Goal: Task Accomplishment & Management: Use online tool/utility

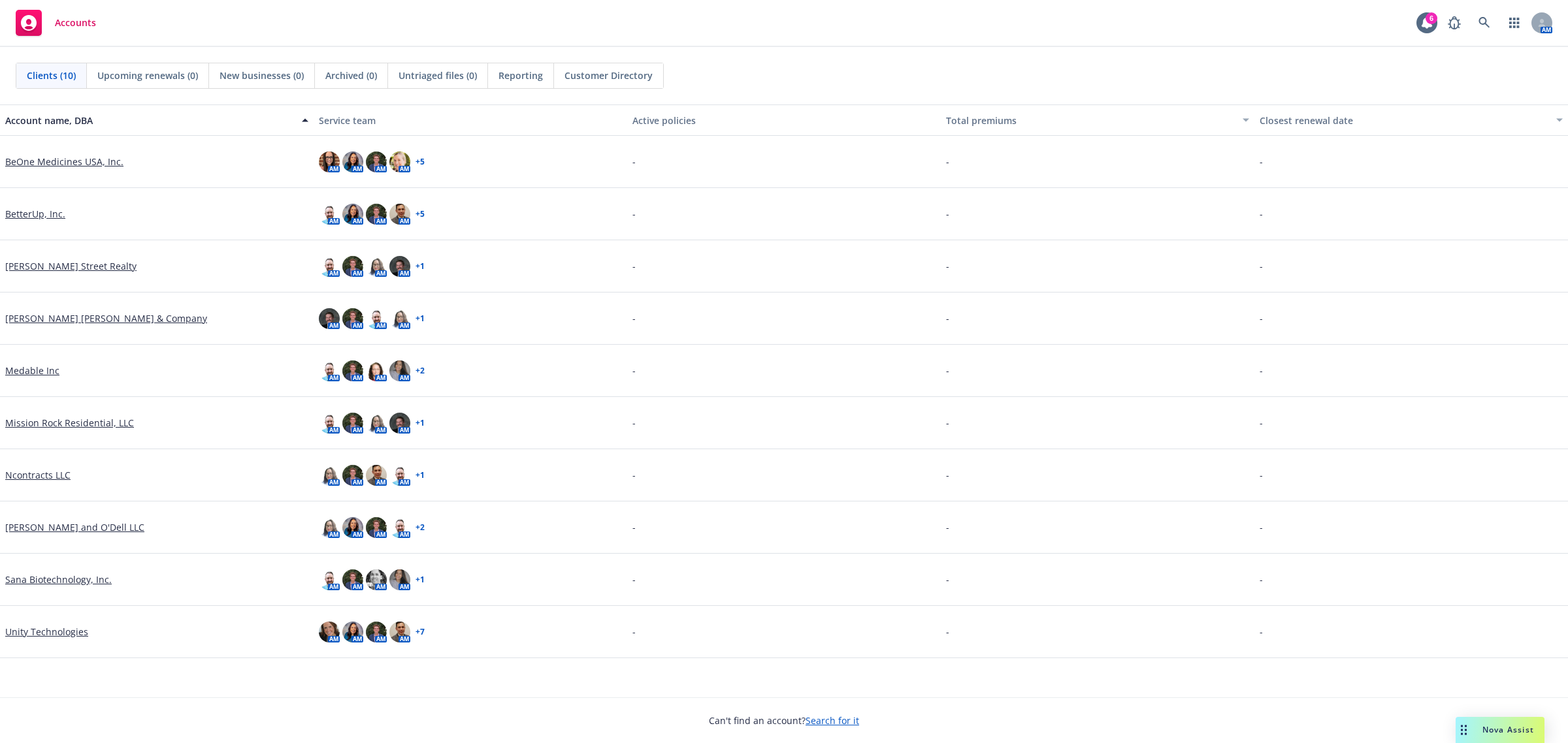
click at [62, 165] on link "BeOne Medicines USA, Inc." at bounding box center [64, 161] width 118 height 14
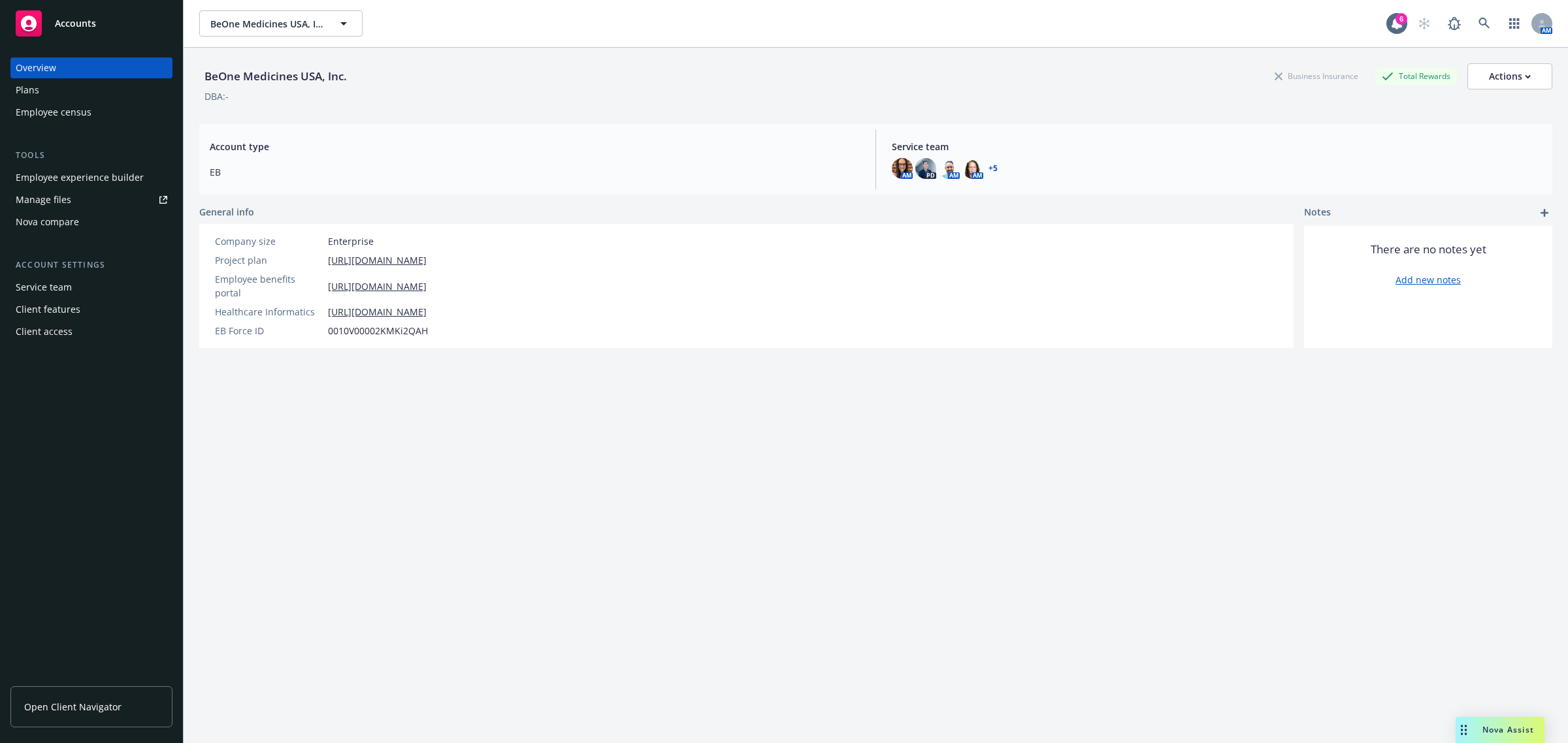
click at [557, 575] on div "BeOne Medicines USA, Inc. Business Insurance Total Rewards Actions DBA: - Accou…" at bounding box center [875, 412] width 1353 height 727
click at [89, 174] on div "Employee experience builder" at bounding box center [79, 178] width 128 height 21
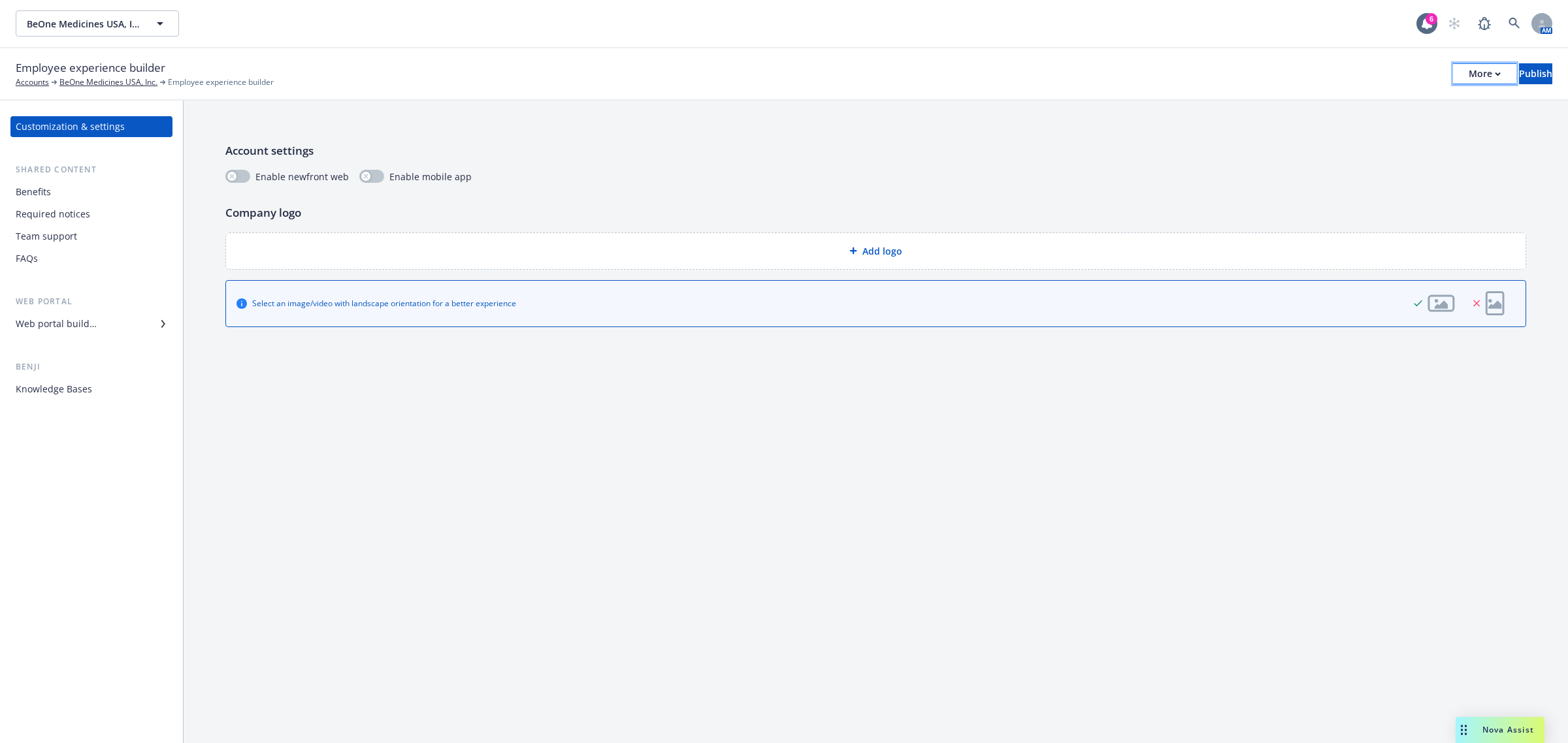
click at [1469, 80] on div "More" at bounding box center [1485, 74] width 32 height 20
click at [1383, 101] on link "Copy preview link" at bounding box center [1376, 102] width 194 height 26
click at [1081, 482] on div "Account settings Enable newfront web Enable mobile app Company logo Add logo Se…" at bounding box center [876, 421] width 1385 height 643
click at [1469, 69] on div "More" at bounding box center [1485, 74] width 32 height 20
click at [1357, 129] on div "Copy preview link Copy portal link Configure test user to preview app" at bounding box center [1376, 128] width 194 height 78
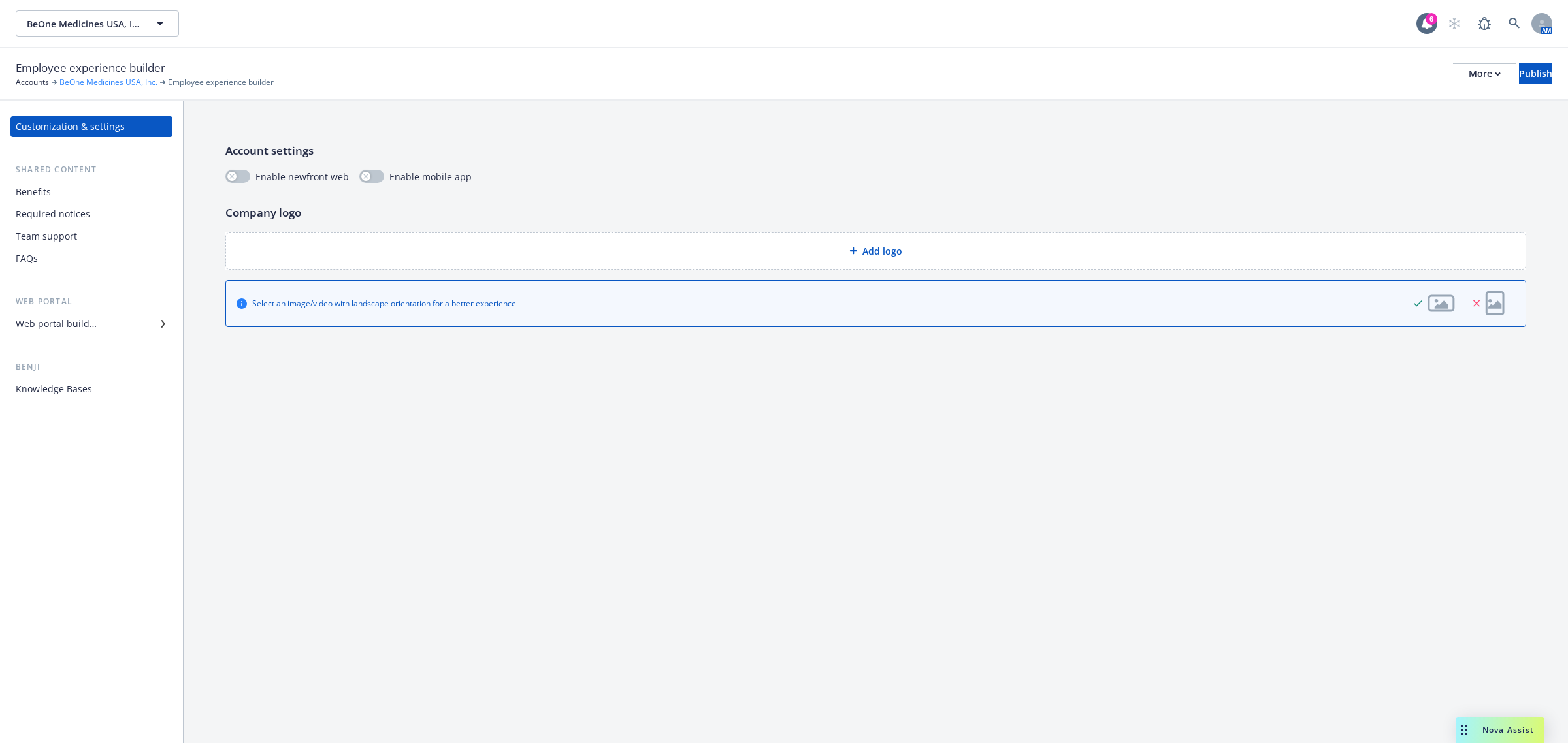
click at [93, 82] on link "BeOne Medicines USA, Inc." at bounding box center [108, 82] width 98 height 12
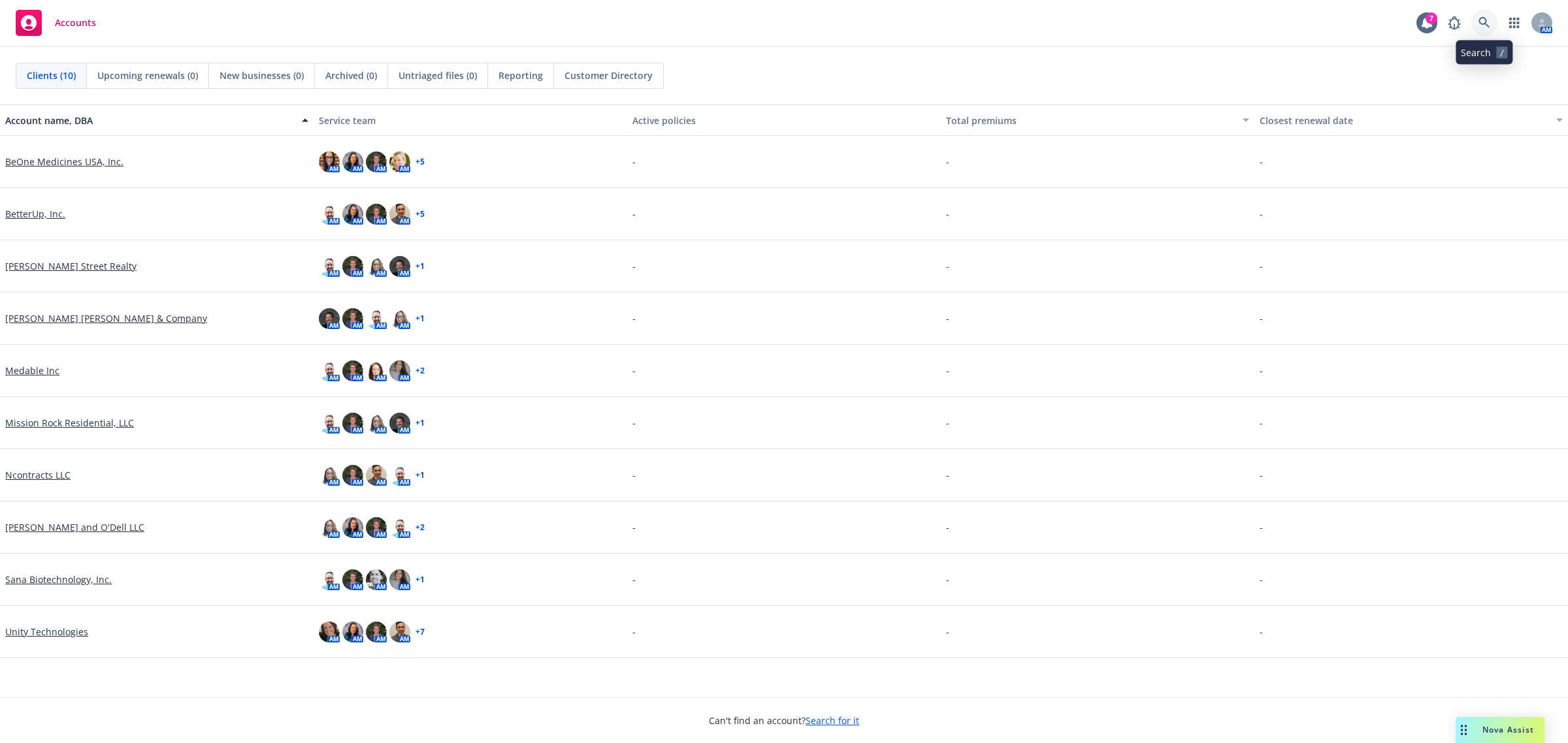
click at [1487, 30] on link at bounding box center [1485, 23] width 26 height 26
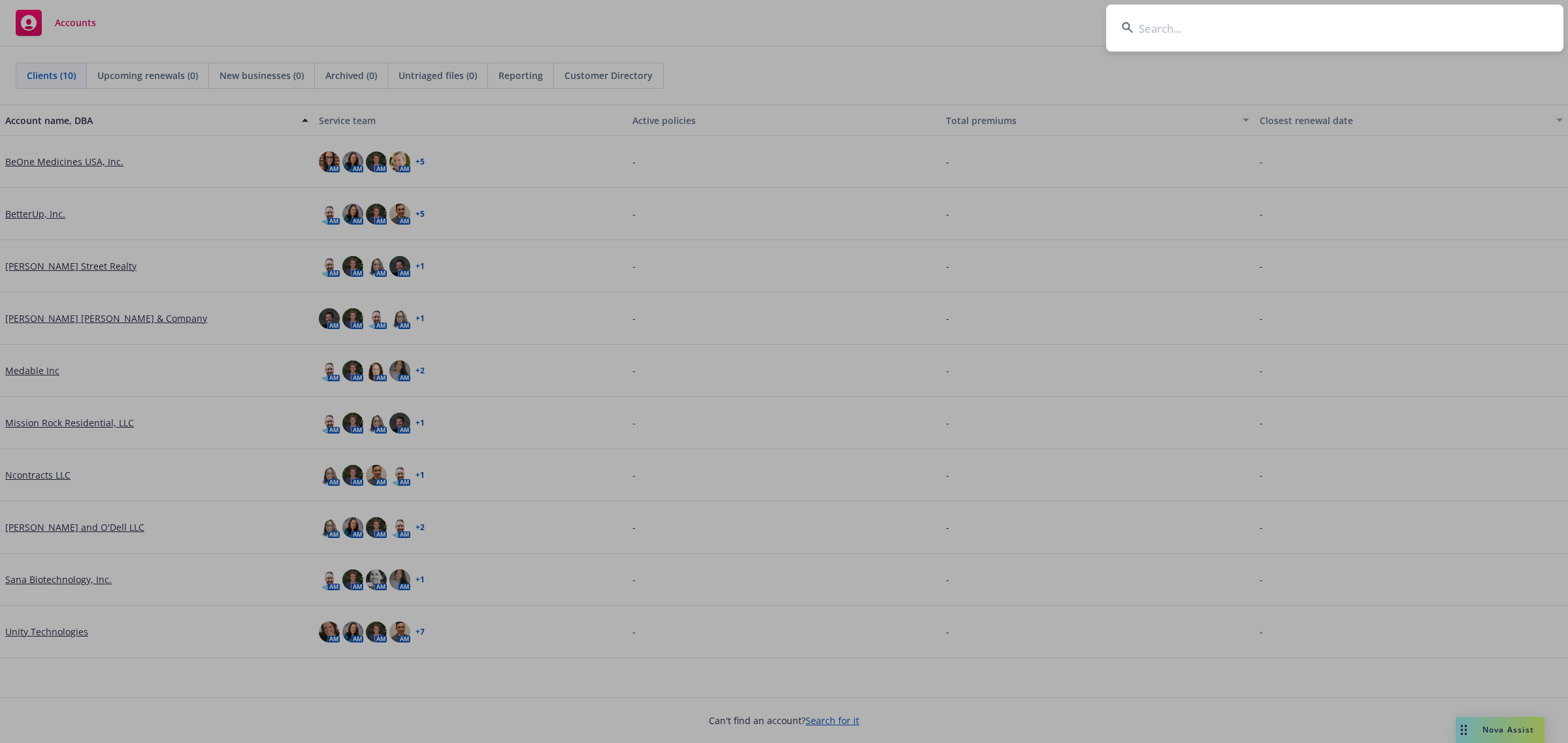
click at [1358, 40] on input at bounding box center [1335, 28] width 458 height 47
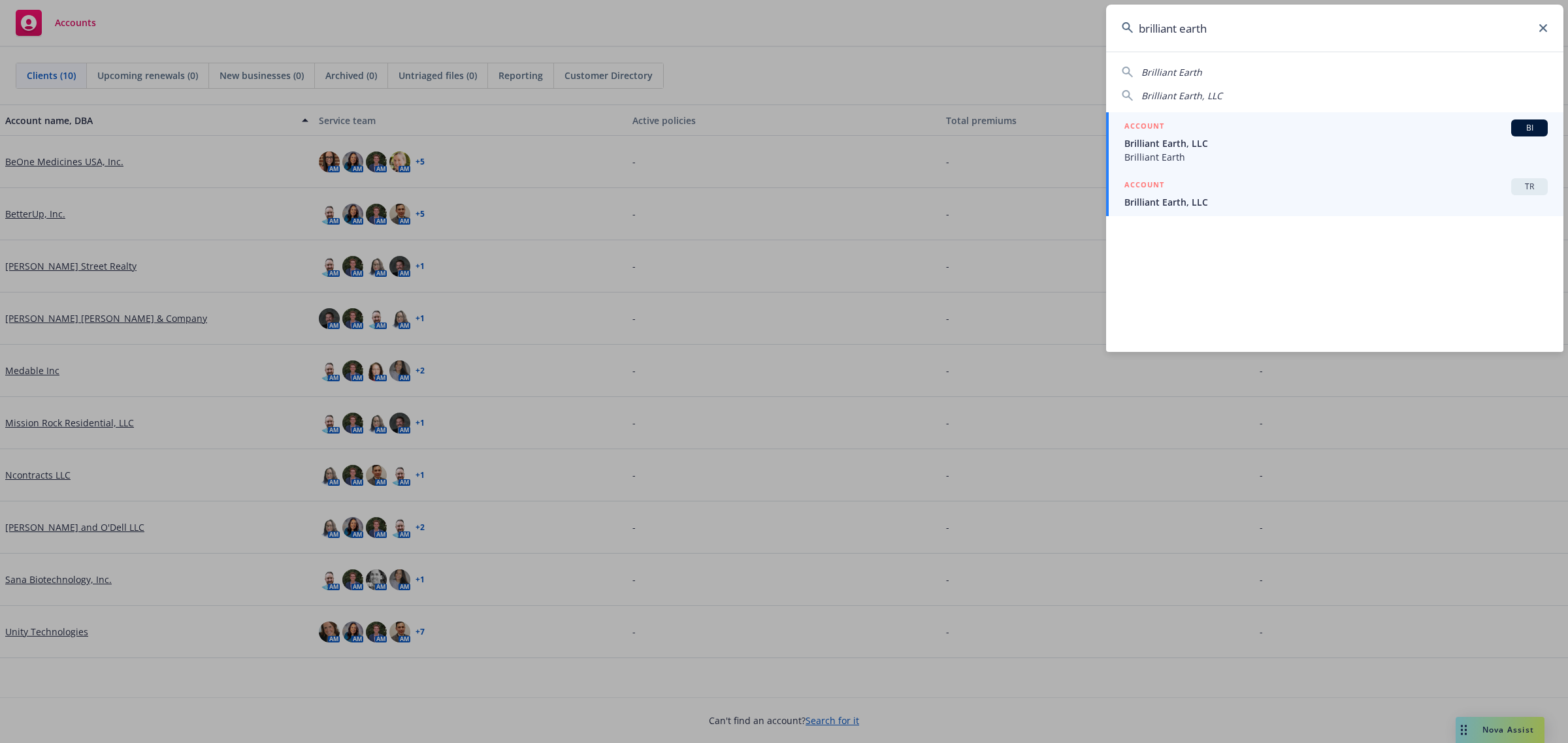
type input "brilliant earth"
click at [1240, 200] on span "Brilliant Earth, LLC" at bounding box center [1336, 202] width 424 height 14
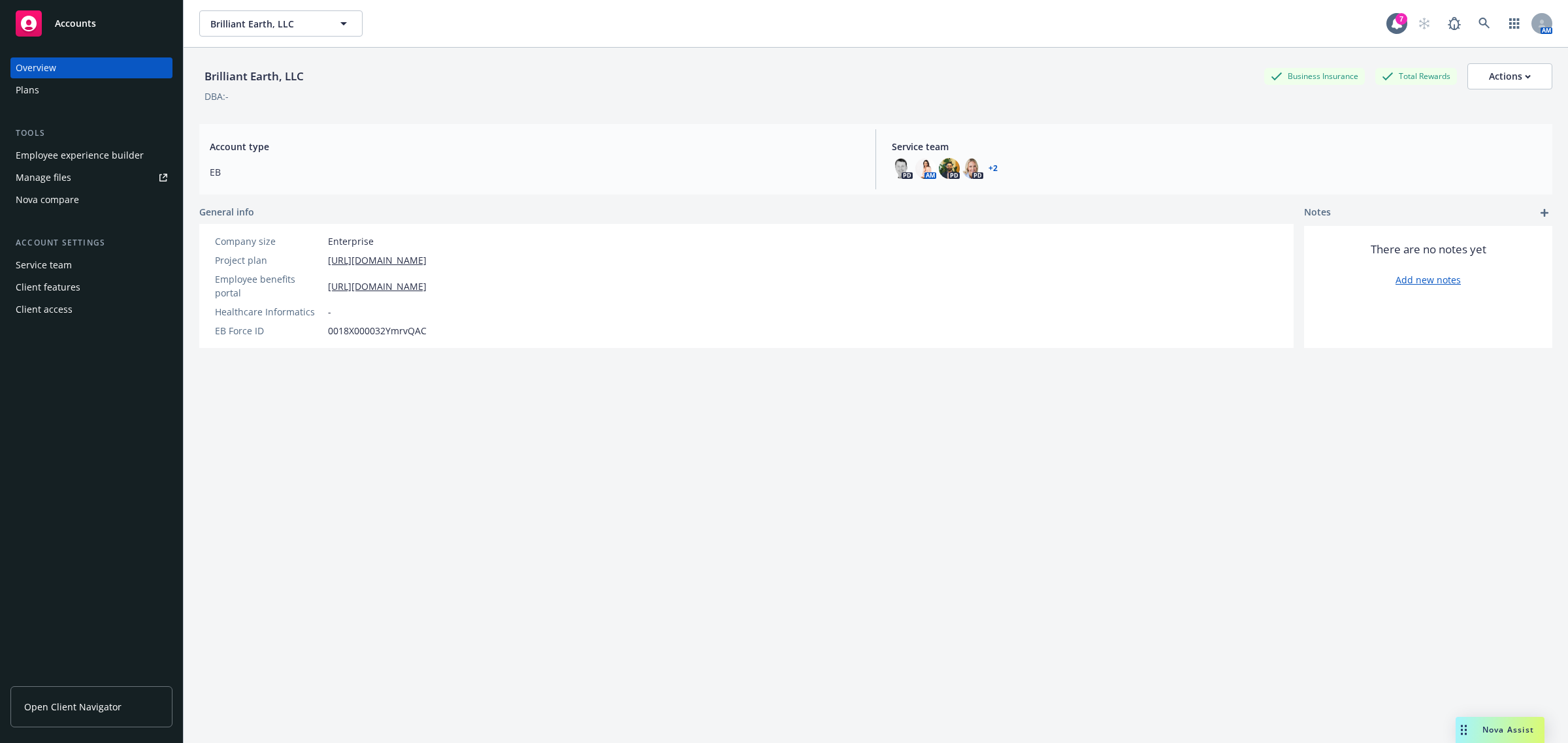
click at [105, 161] on div "Employee experience builder" at bounding box center [79, 156] width 128 height 21
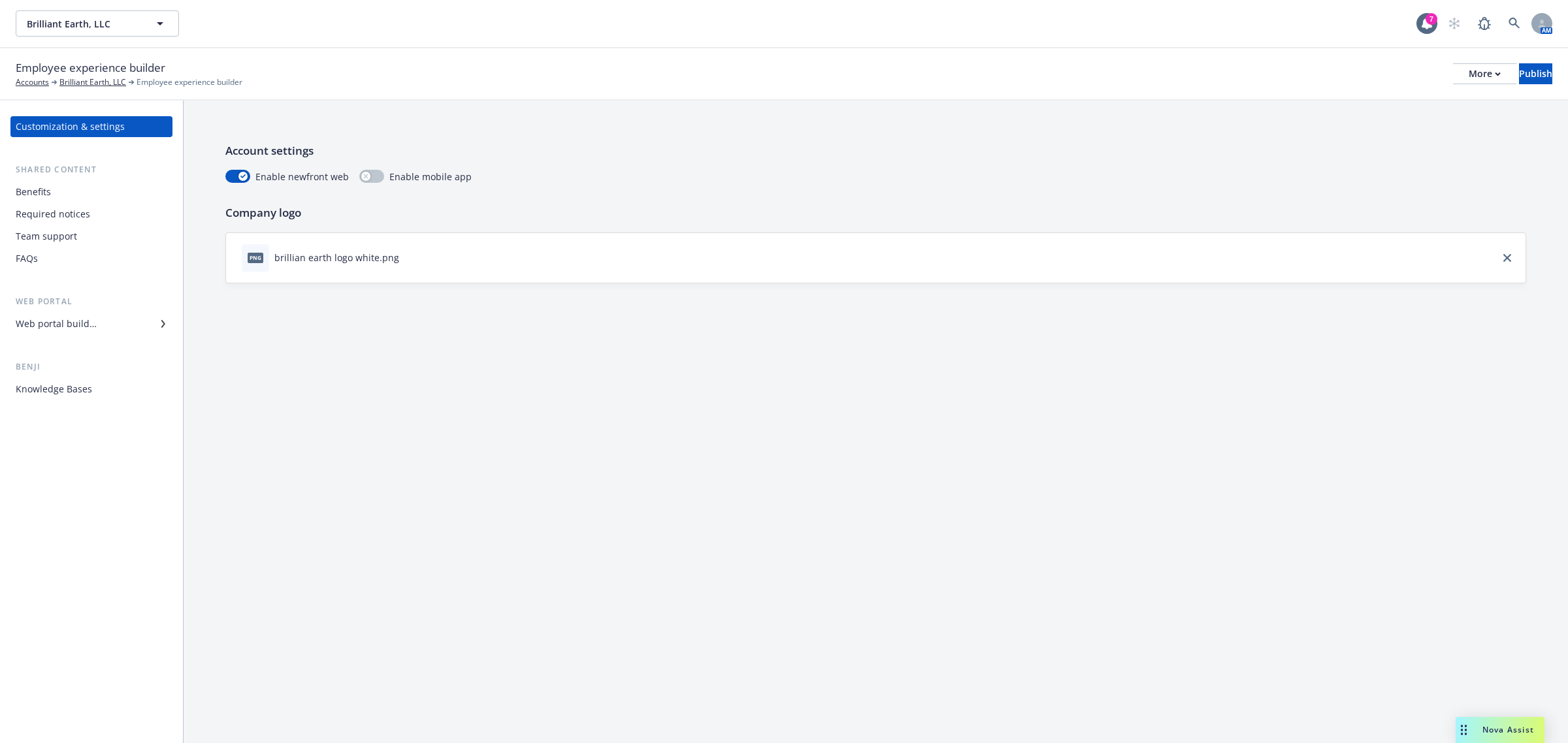
click at [64, 198] on div "Benefits" at bounding box center [91, 192] width 152 height 21
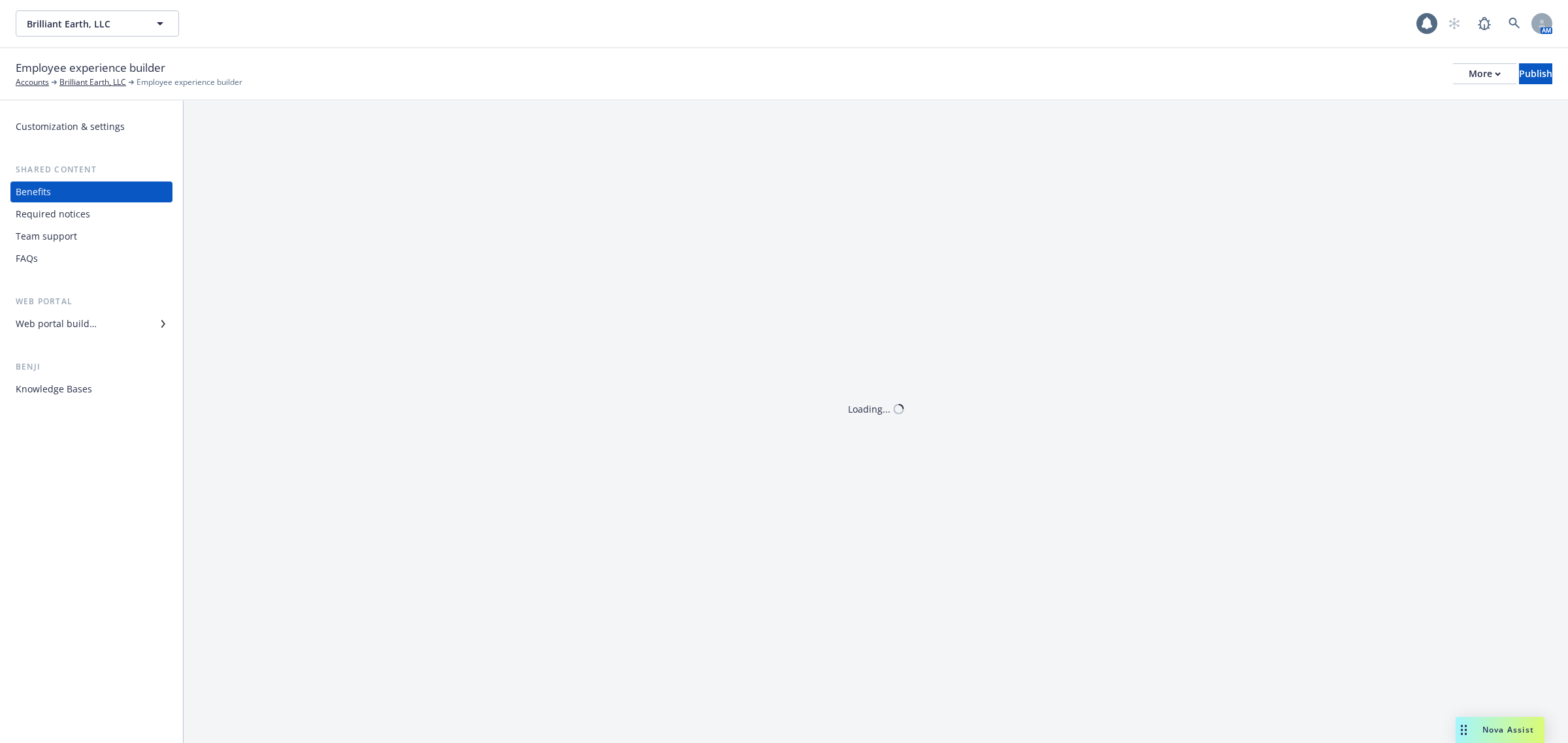
click at [85, 325] on div "Web portal builder" at bounding box center [56, 324] width 81 height 21
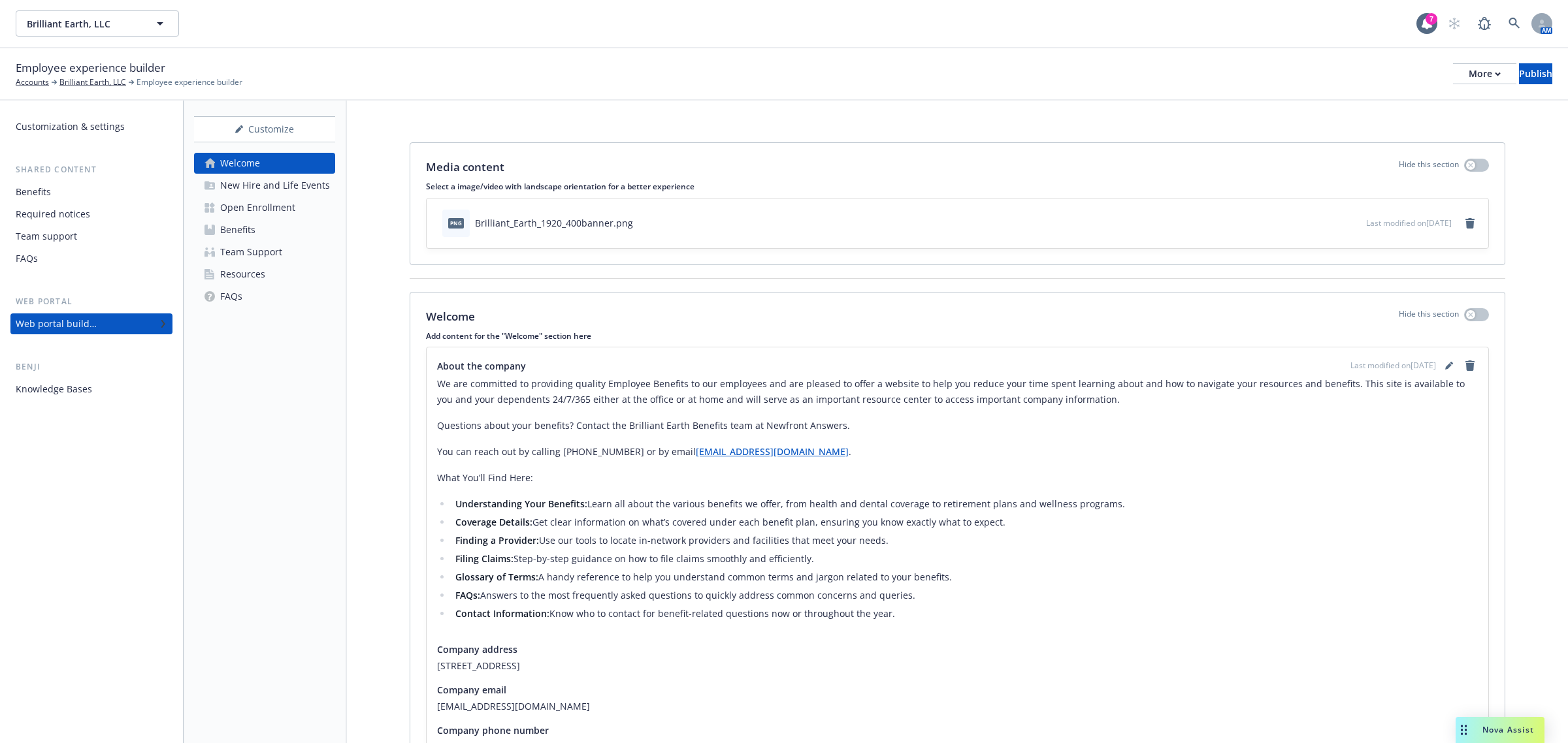
click at [272, 200] on div "Open Enrollment" at bounding box center [257, 208] width 75 height 21
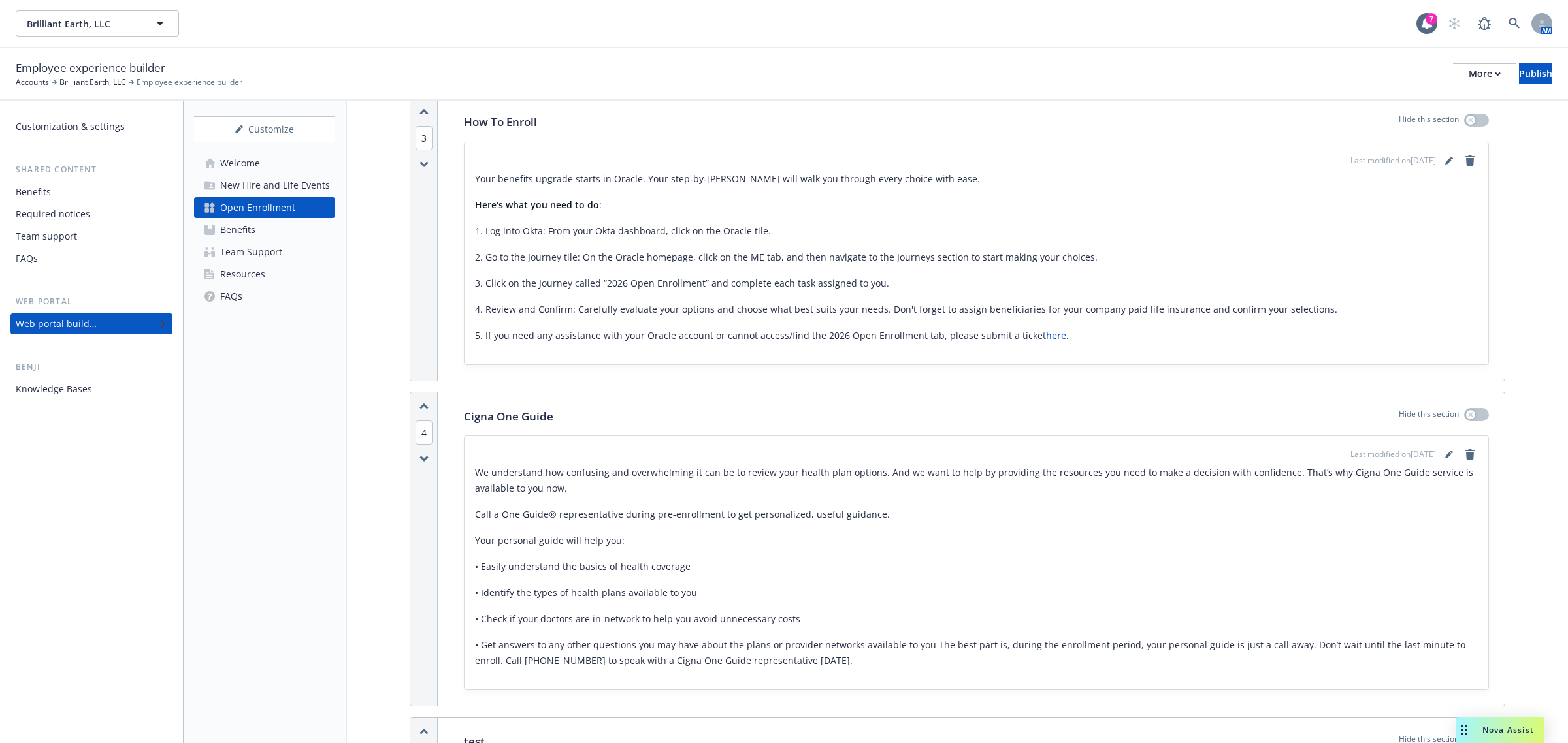
scroll to position [572, 0]
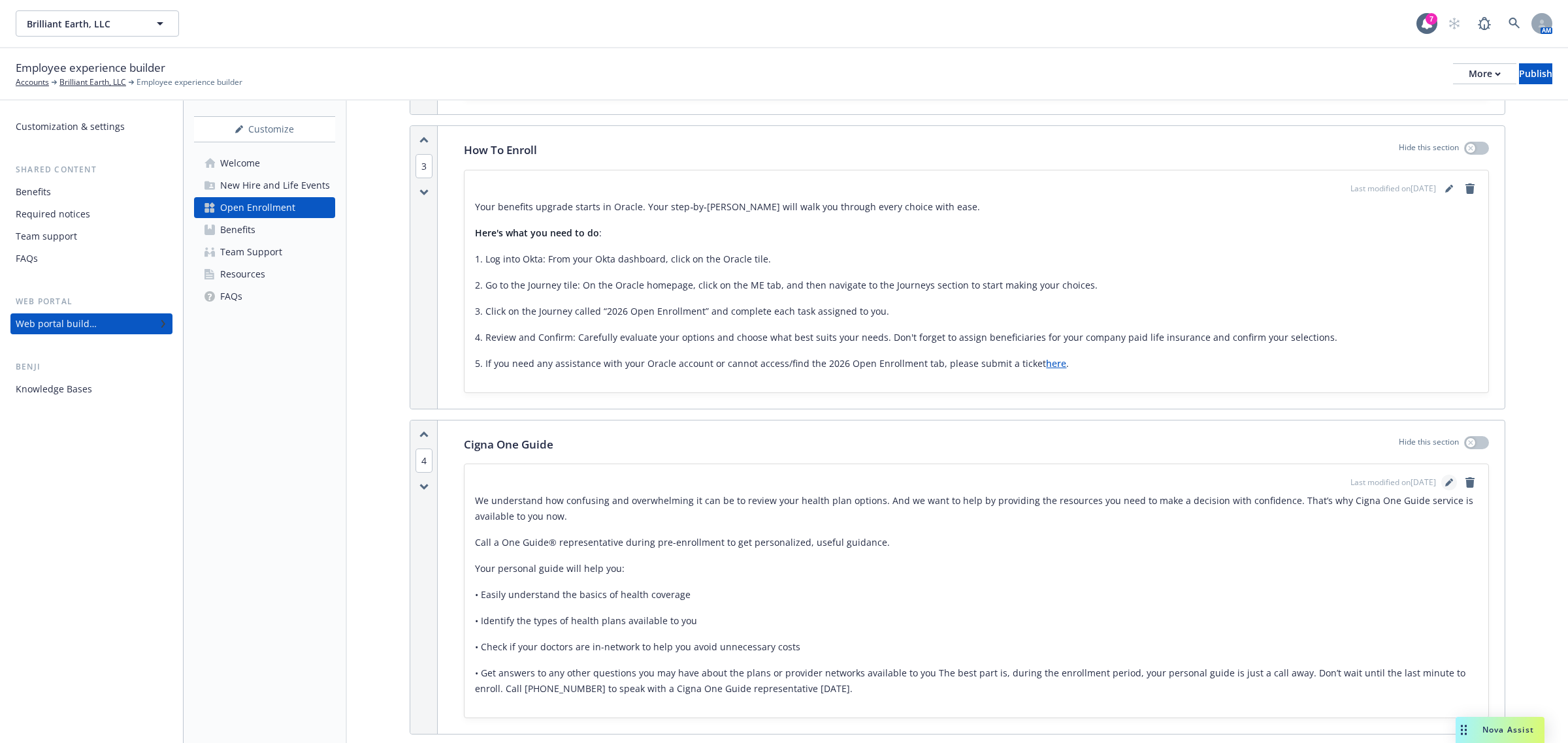
click at [1441, 490] on link "editPencil" at bounding box center [1449, 482] width 16 height 16
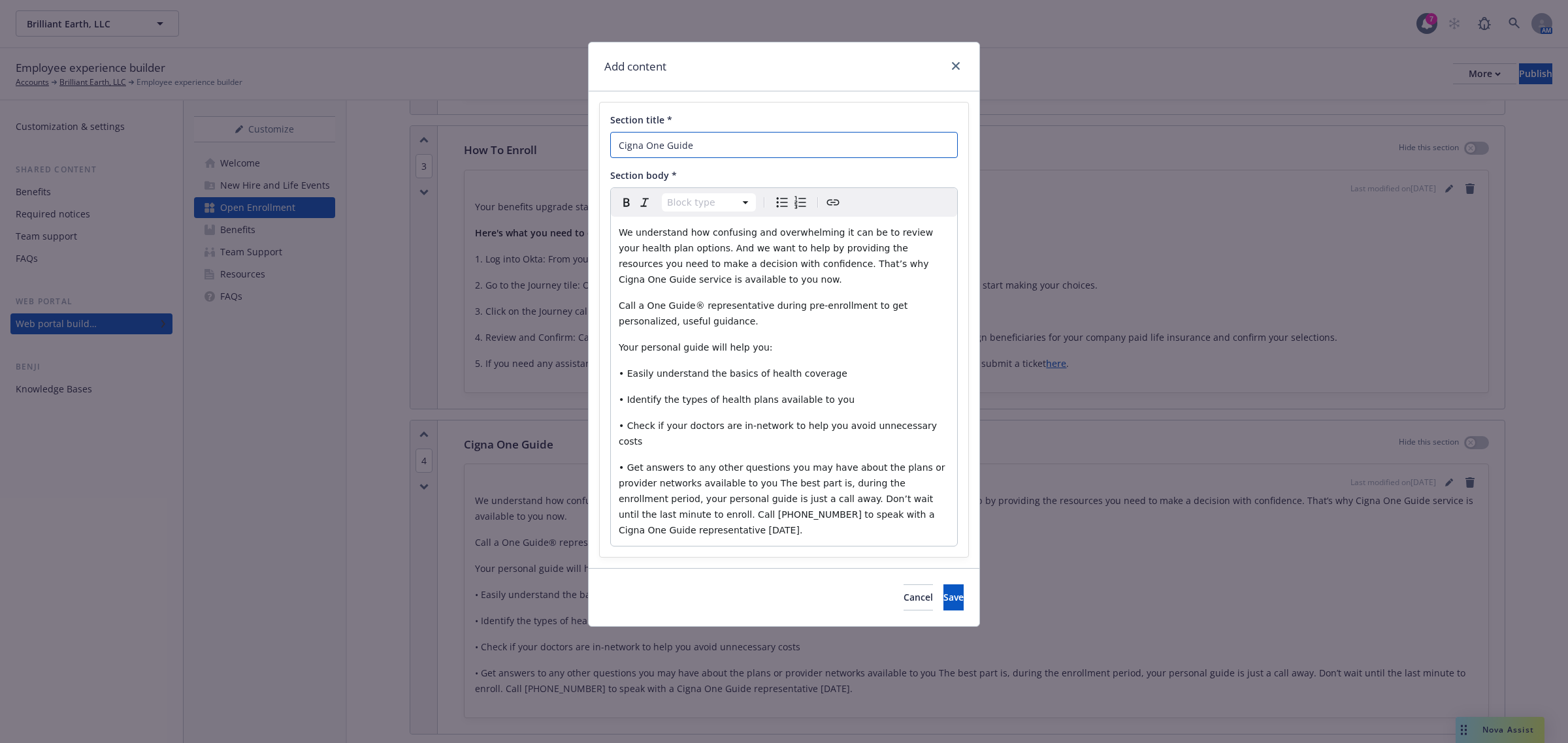
click at [617, 148] on input "Cigna One Guide" at bounding box center [783, 145] width 347 height 26
type input "Decision Support - Cigna One Guide"
click at [944, 585] on button "Save" at bounding box center [953, 598] width 20 height 26
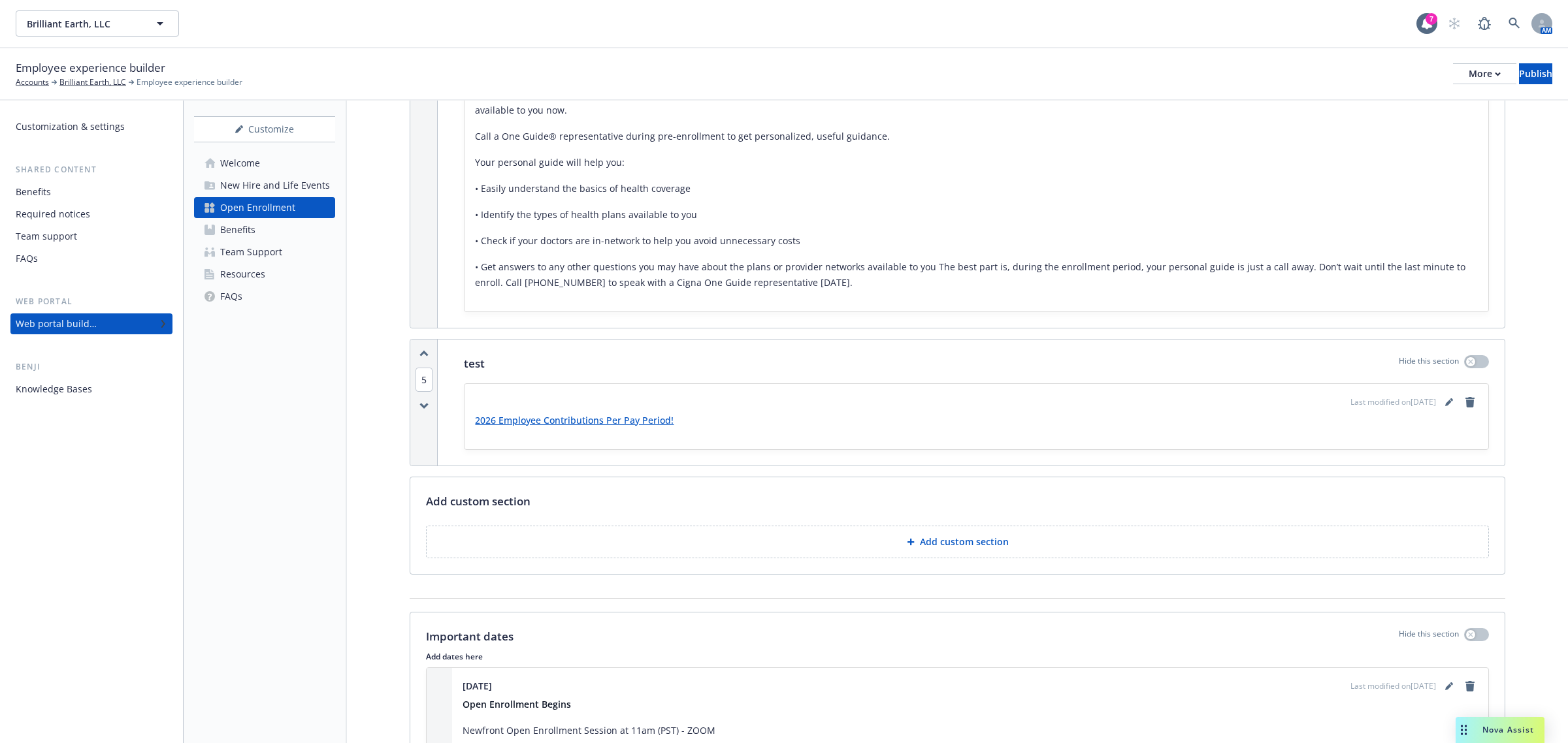
scroll to position [980, 0]
click at [1441, 403] on link "editPencil" at bounding box center [1449, 400] width 16 height 16
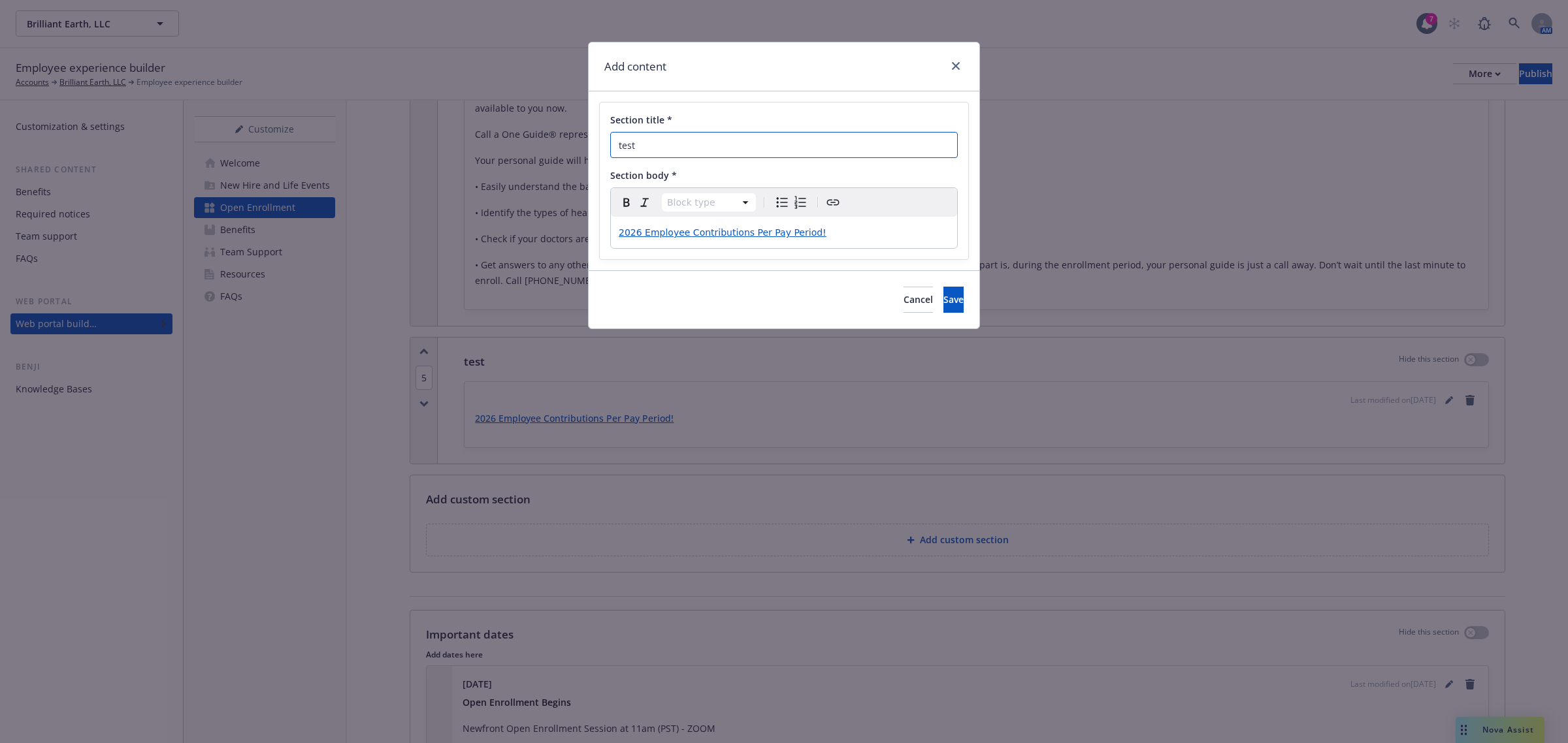
click at [716, 148] on input "test" at bounding box center [783, 145] width 347 height 26
type input "Contributions Per Pay Period"
click at [944, 310] on button "Save" at bounding box center [953, 300] width 20 height 26
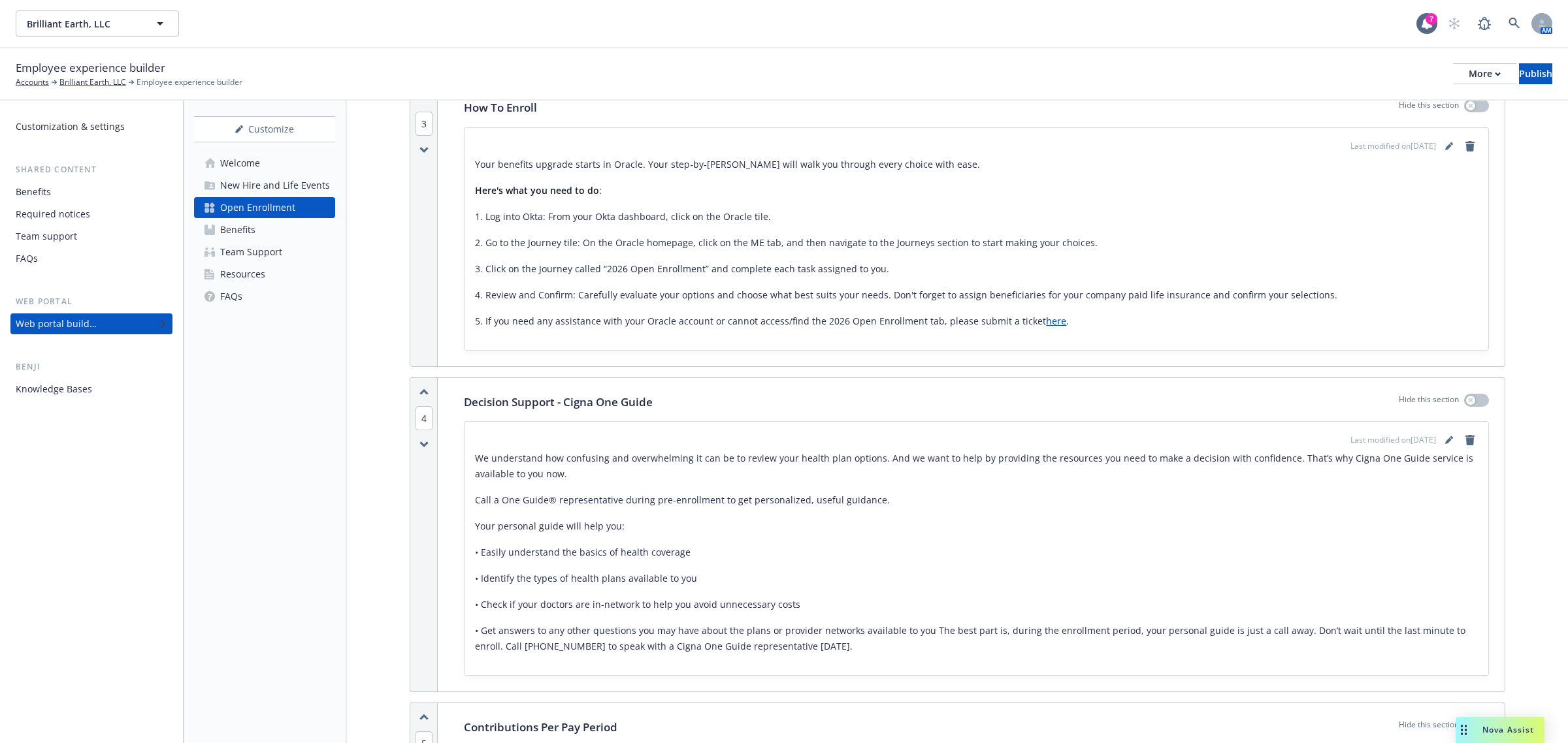
scroll to position [0, 0]
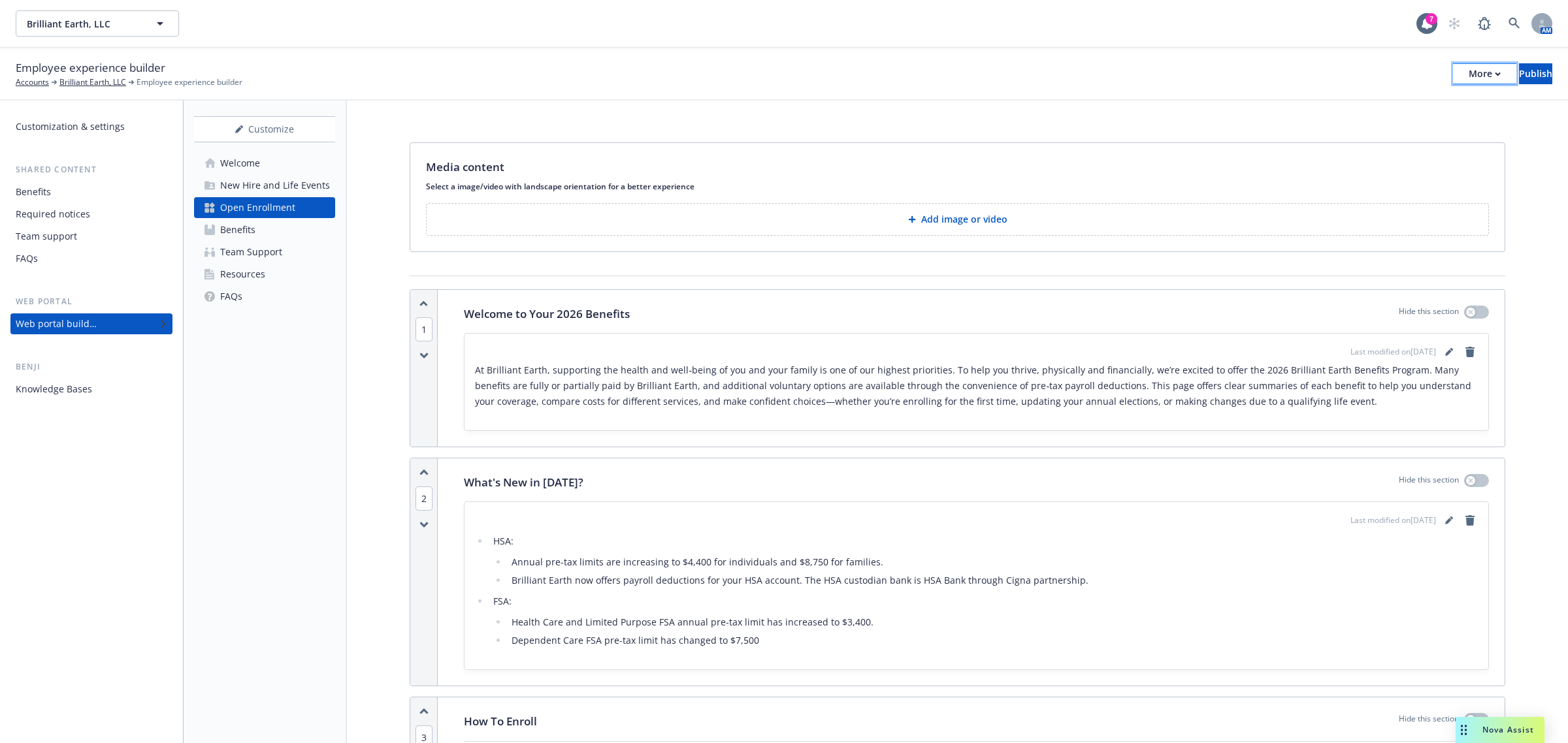
click at [1469, 79] on div "More" at bounding box center [1485, 74] width 32 height 20
click at [1414, 101] on link "Copy preview link" at bounding box center [1376, 102] width 194 height 26
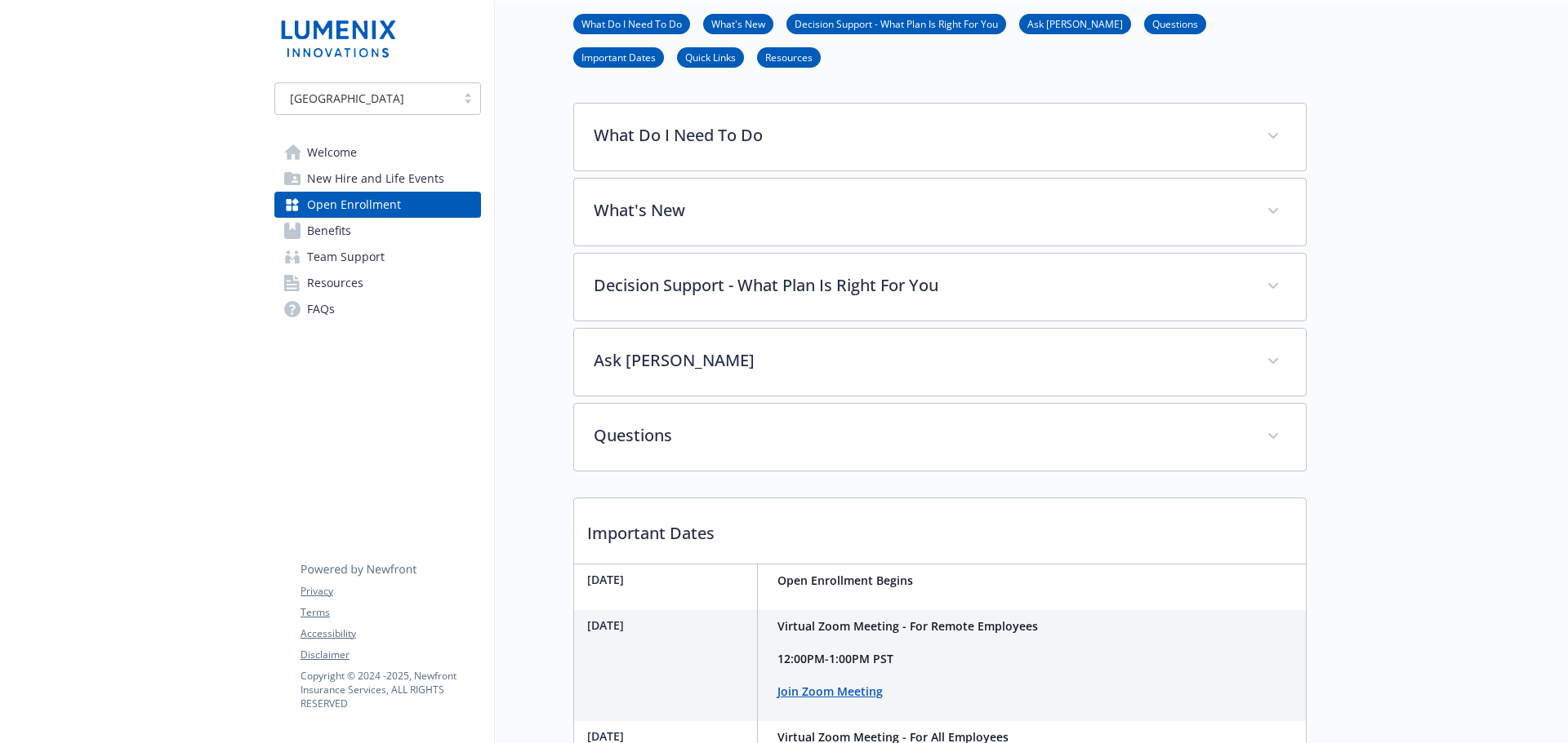
scroll to position [377, 0]
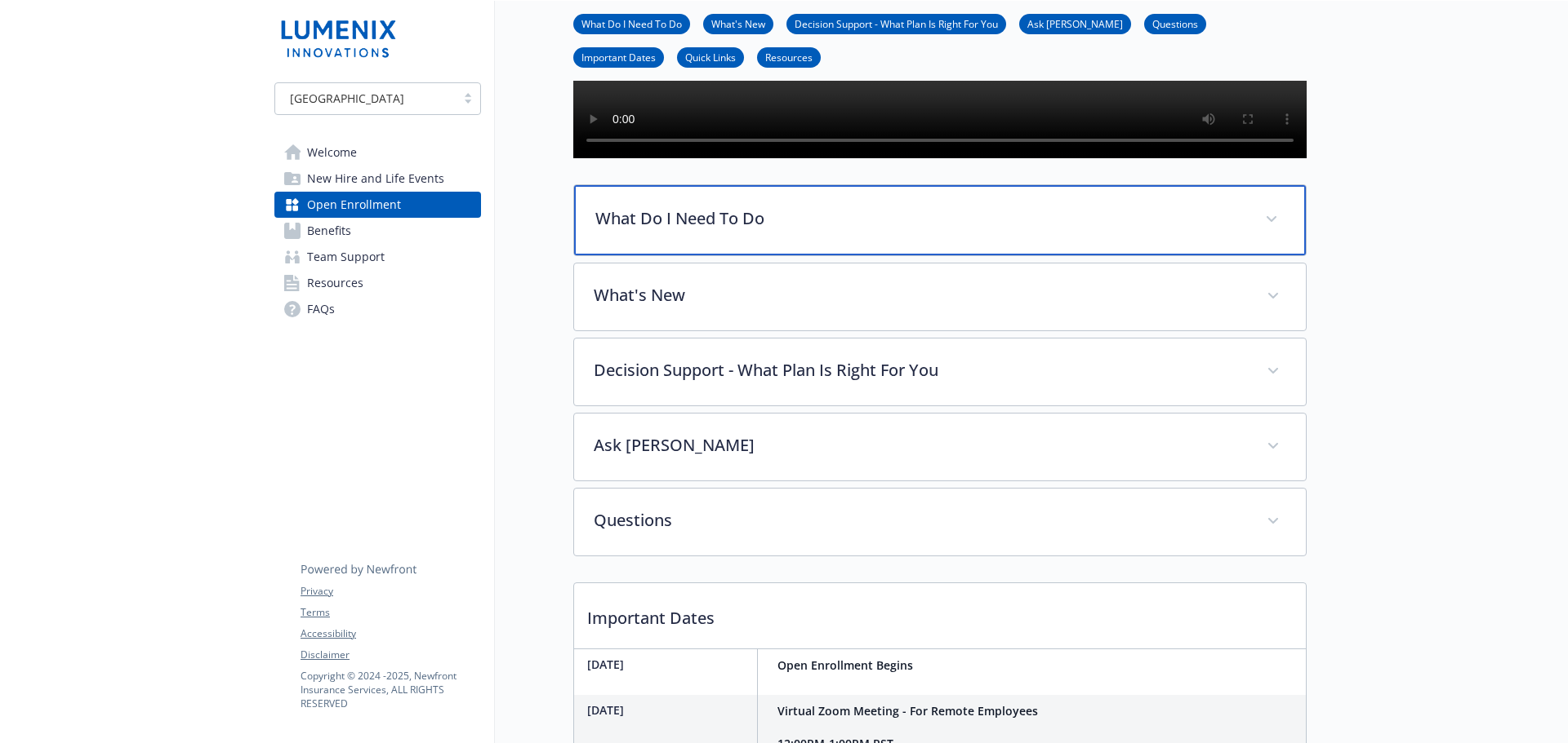
click at [719, 255] on div "What Do I Need To Do" at bounding box center [940, 221] width 732 height 71
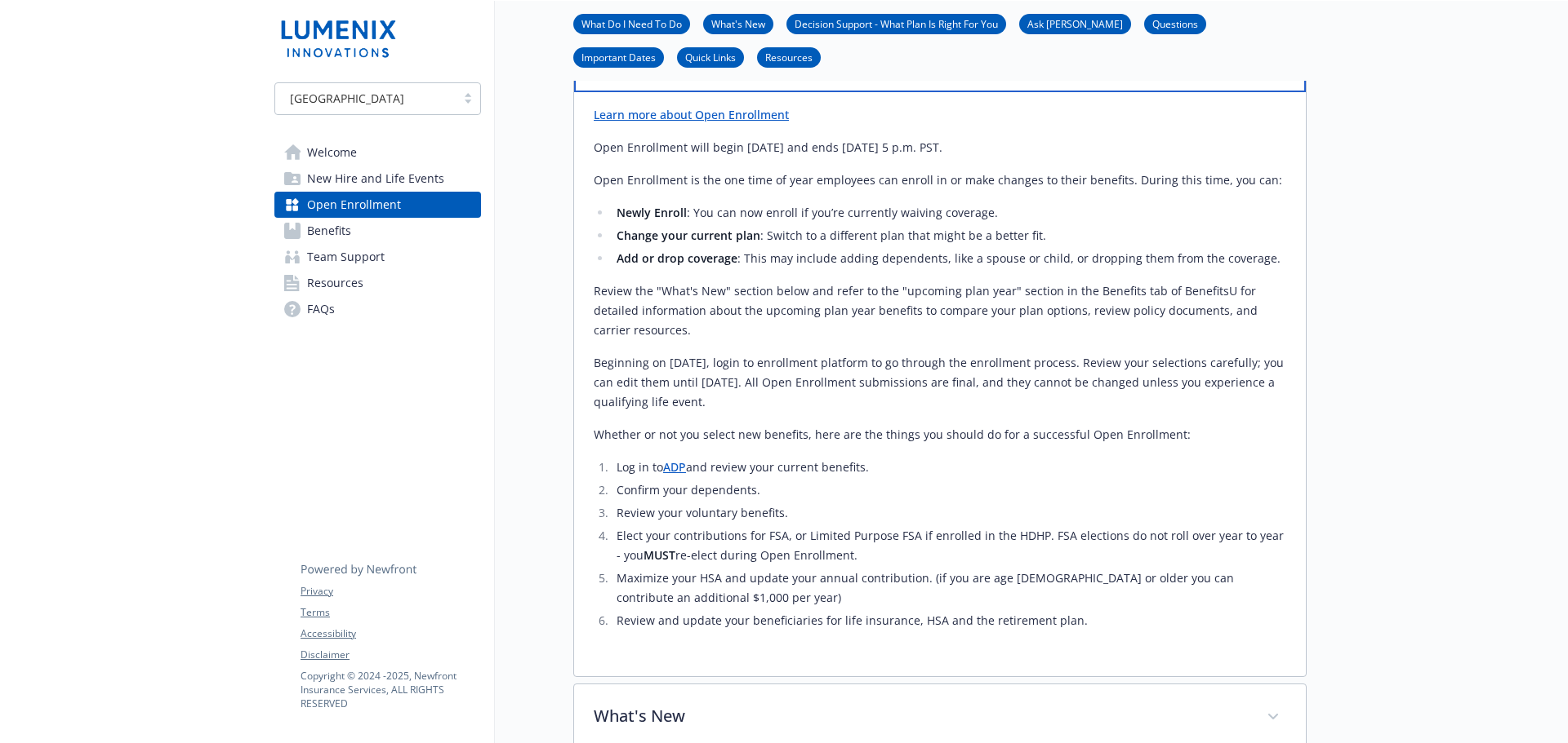
scroll to position [458, 0]
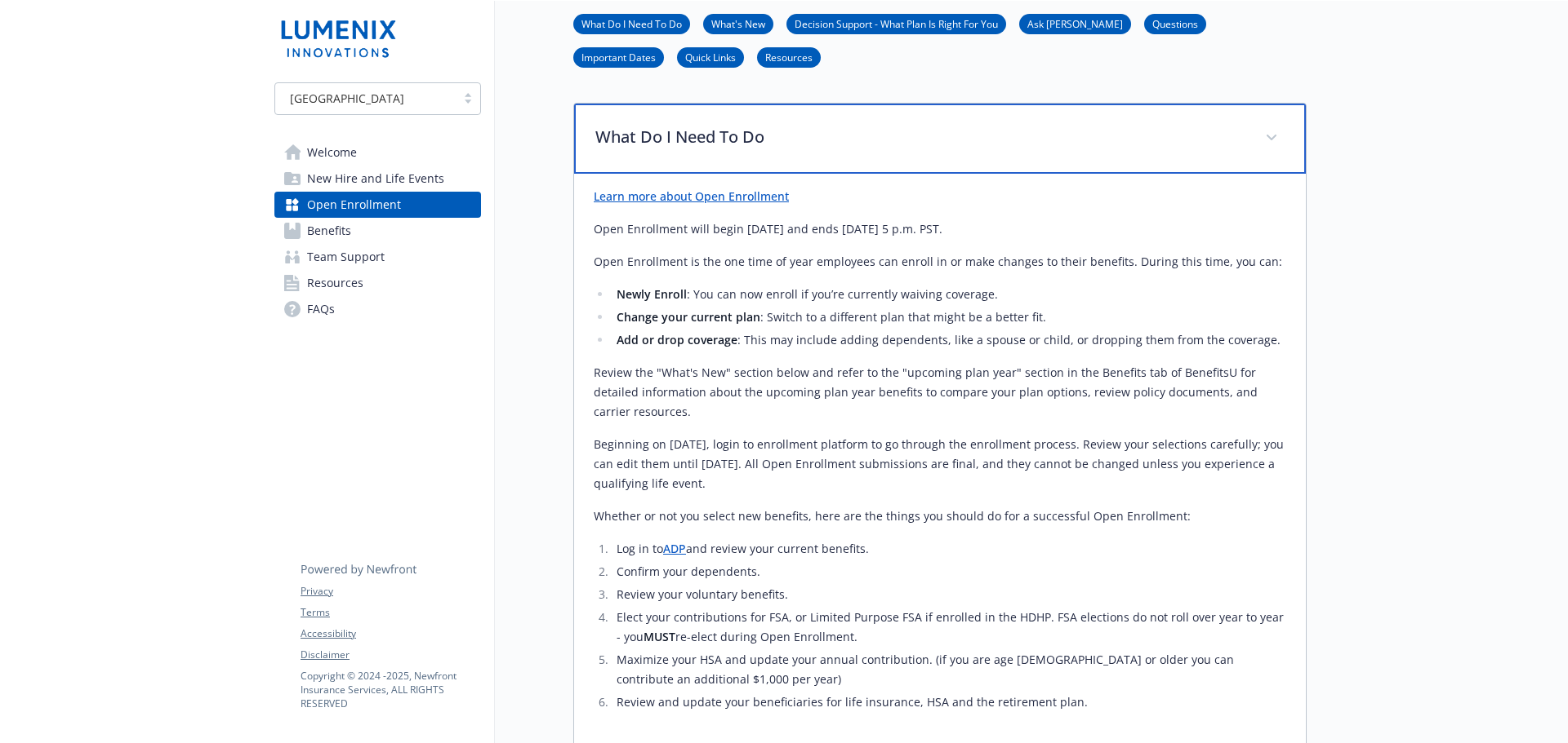
click at [733, 149] on p "What Do I Need To Do" at bounding box center [920, 137] width 650 height 25
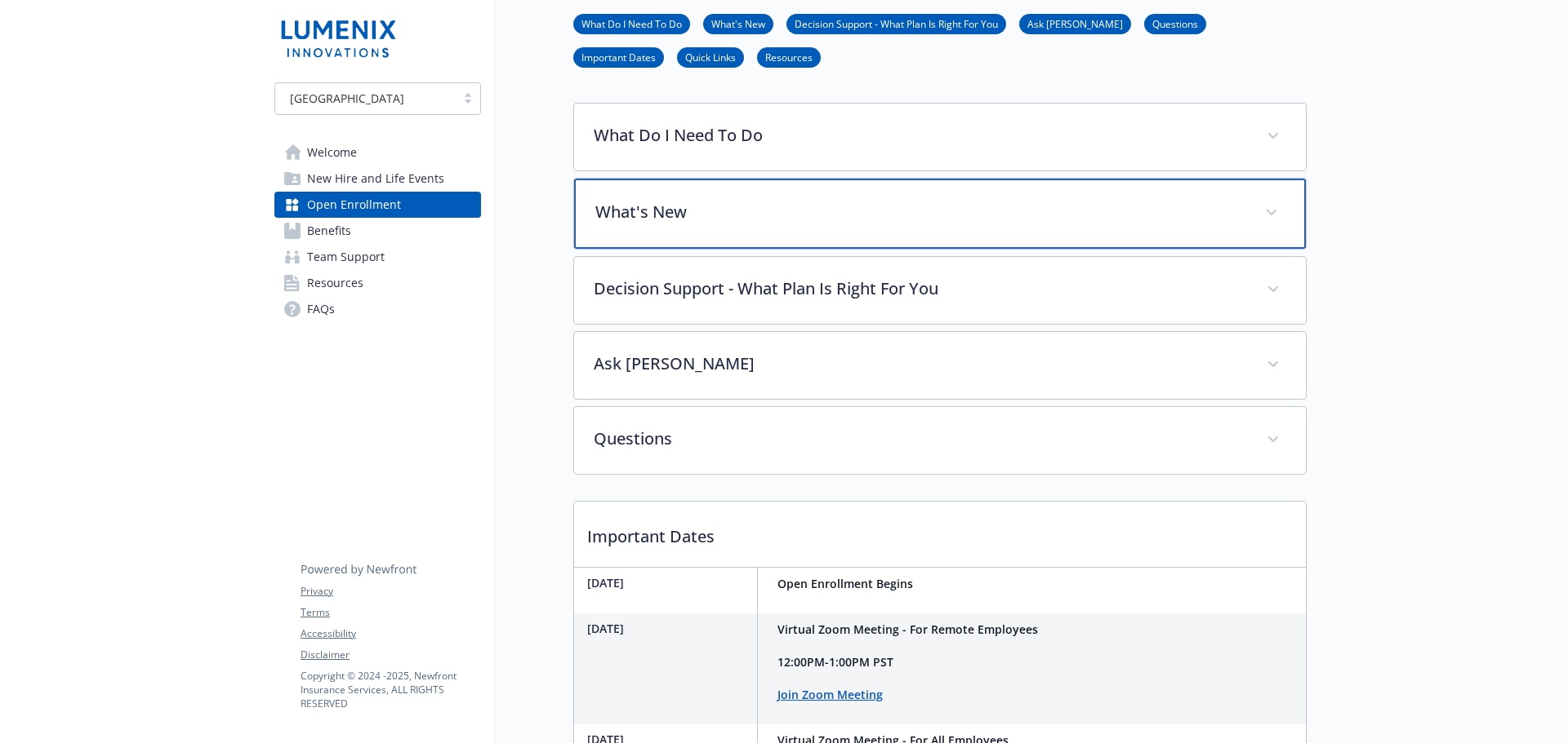
click at [754, 225] on p "What's New" at bounding box center [920, 212] width 650 height 25
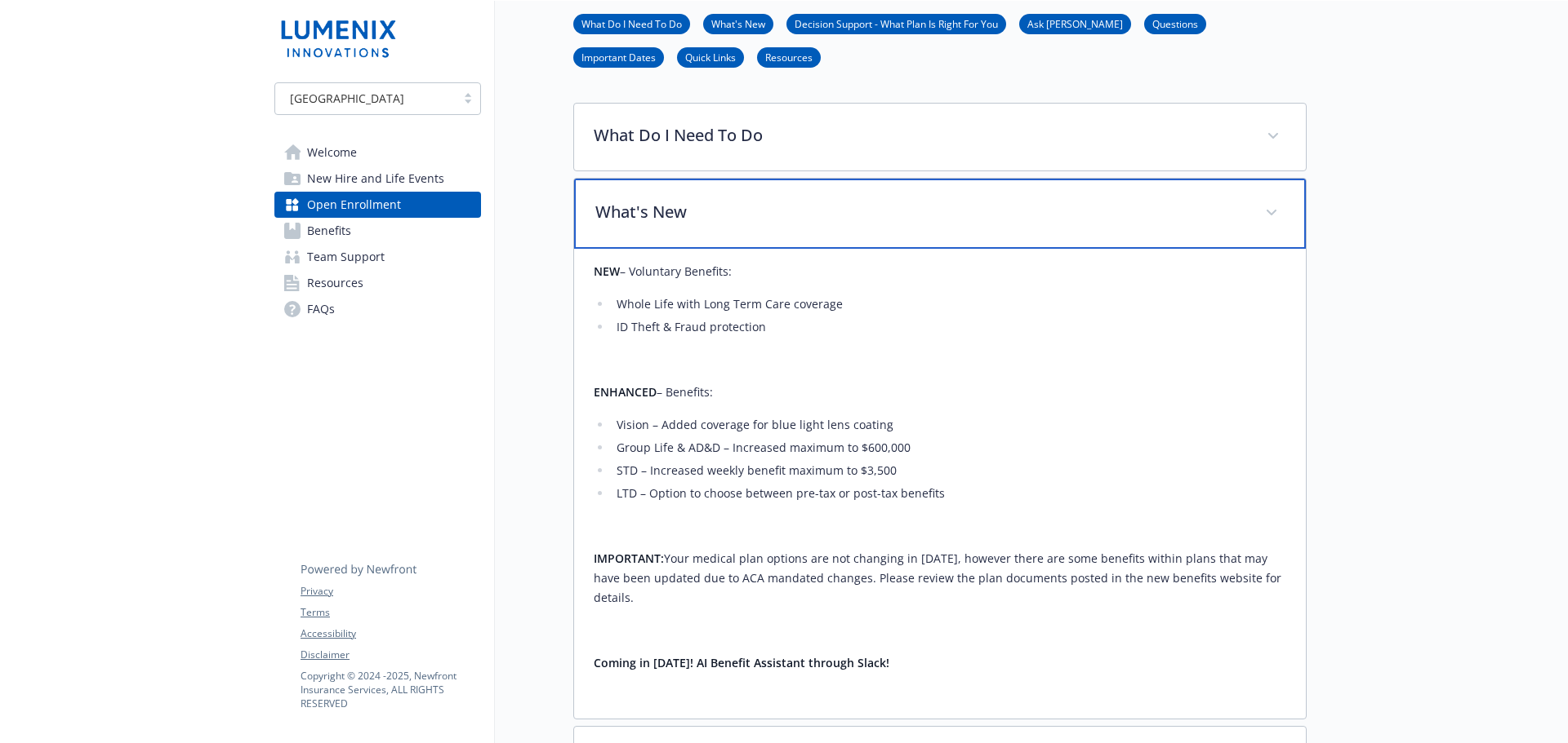
click at [754, 225] on p "What's New" at bounding box center [920, 212] width 650 height 25
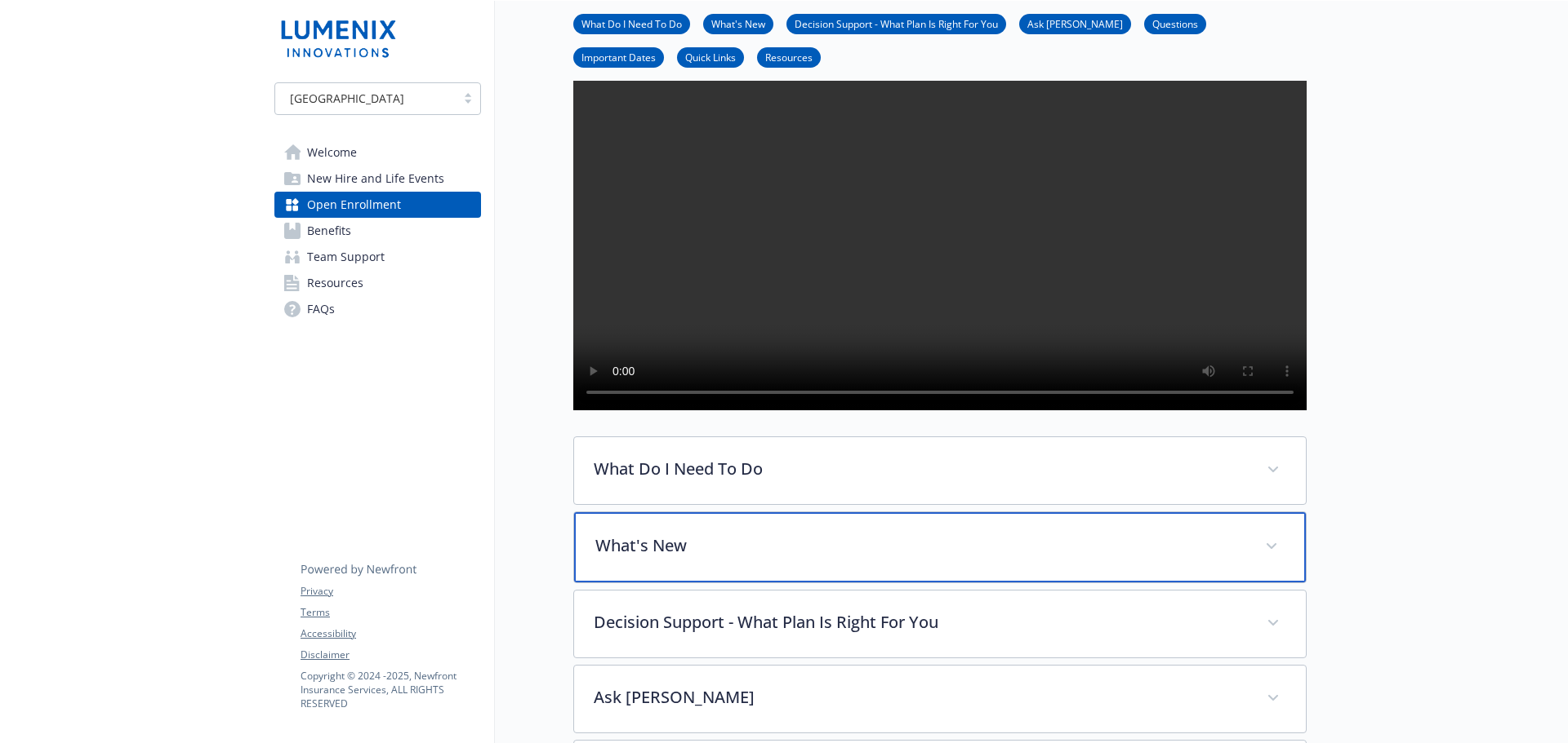
scroll to position [326, 0]
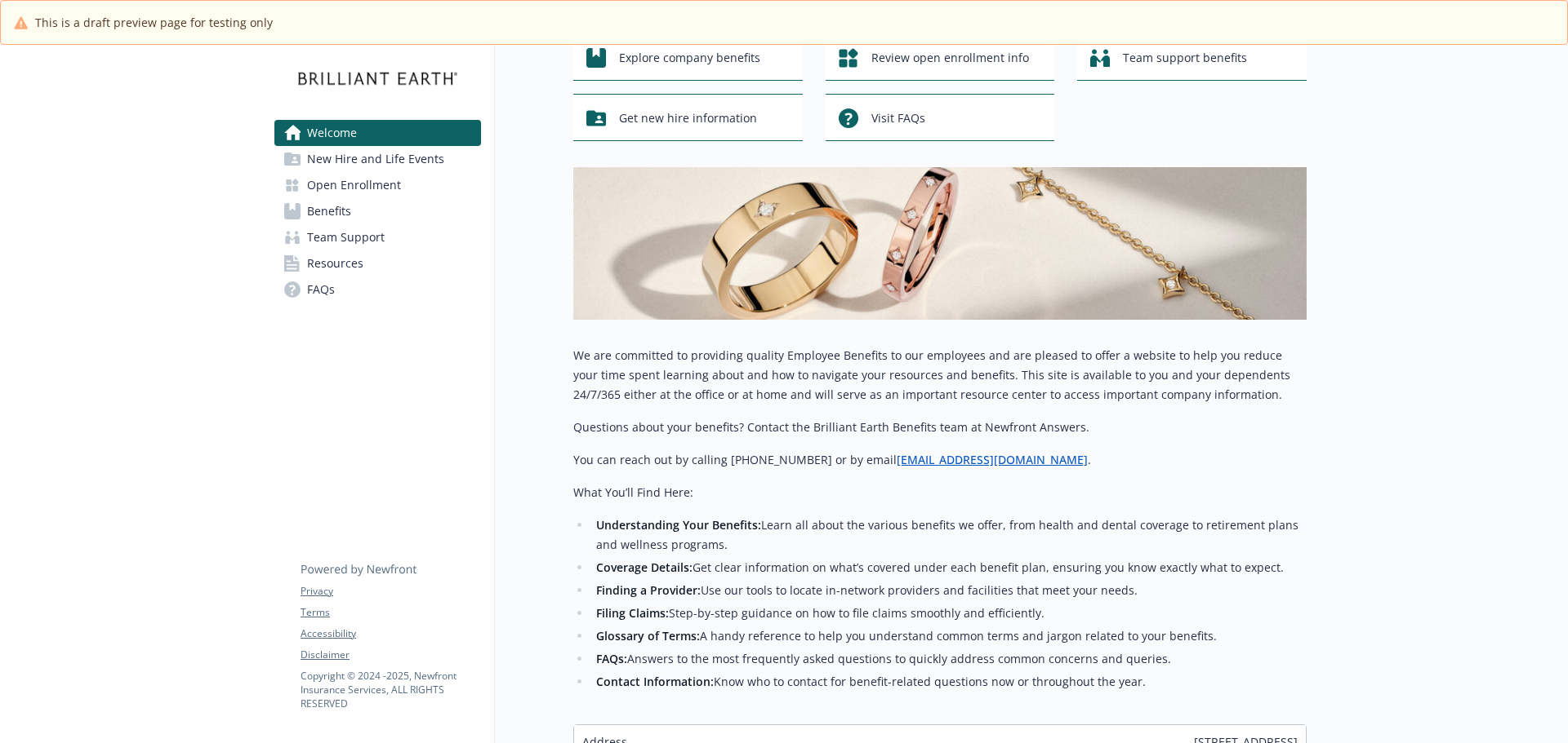
scroll to position [326, 0]
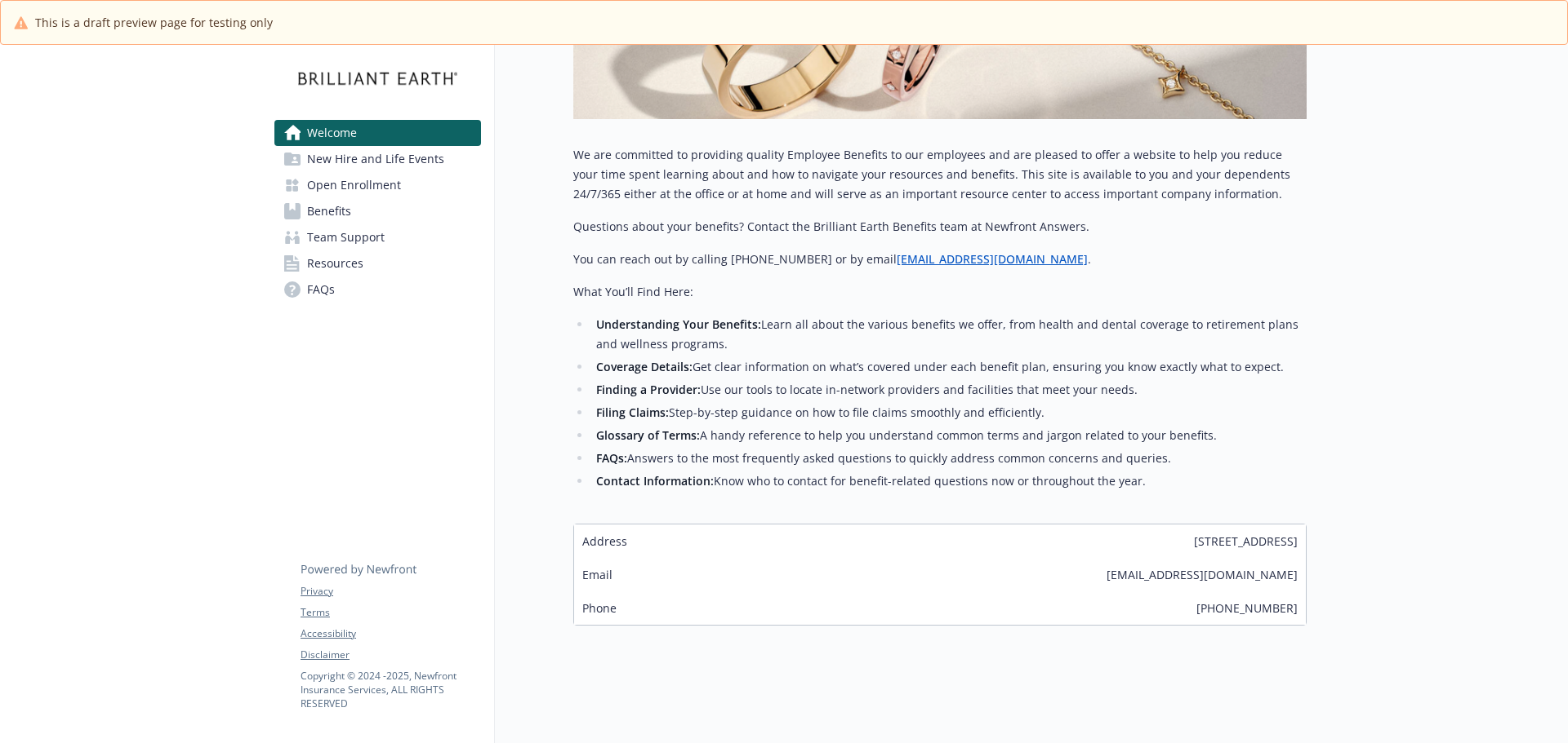
click at [359, 183] on span "Open Enrollment" at bounding box center [354, 185] width 94 height 26
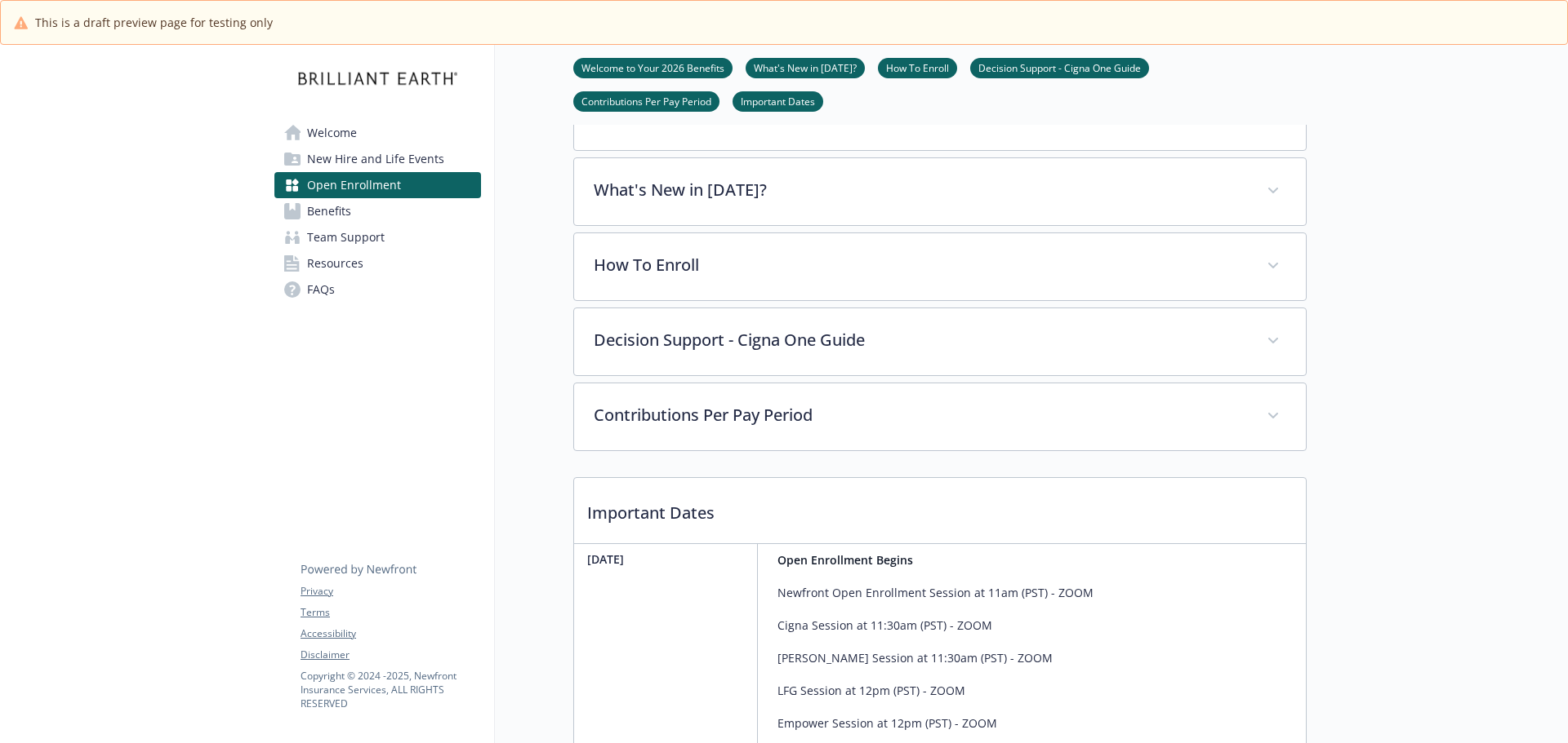
scroll to position [81, 0]
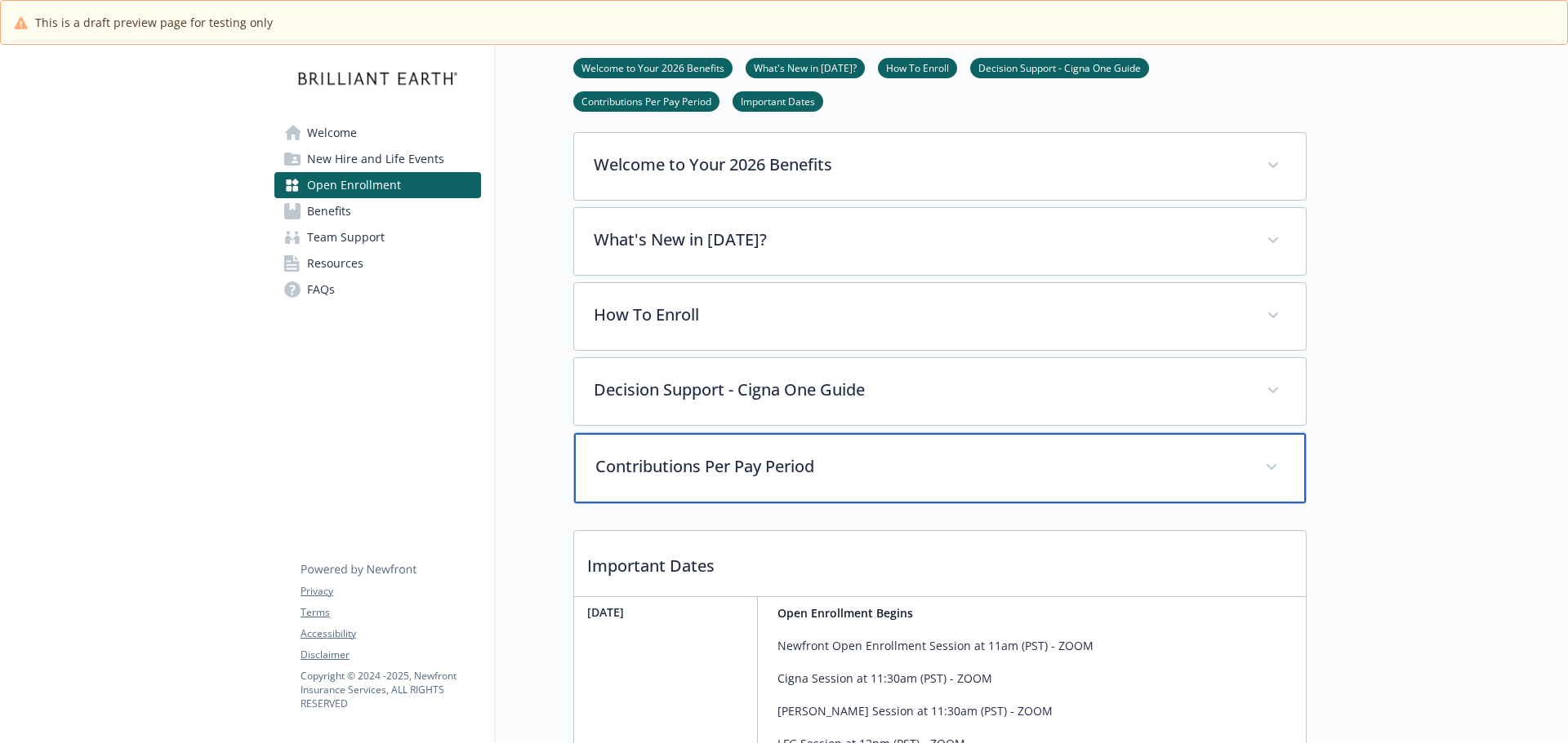
click at [801, 435] on div "Contributions Per Pay Period" at bounding box center [940, 468] width 732 height 71
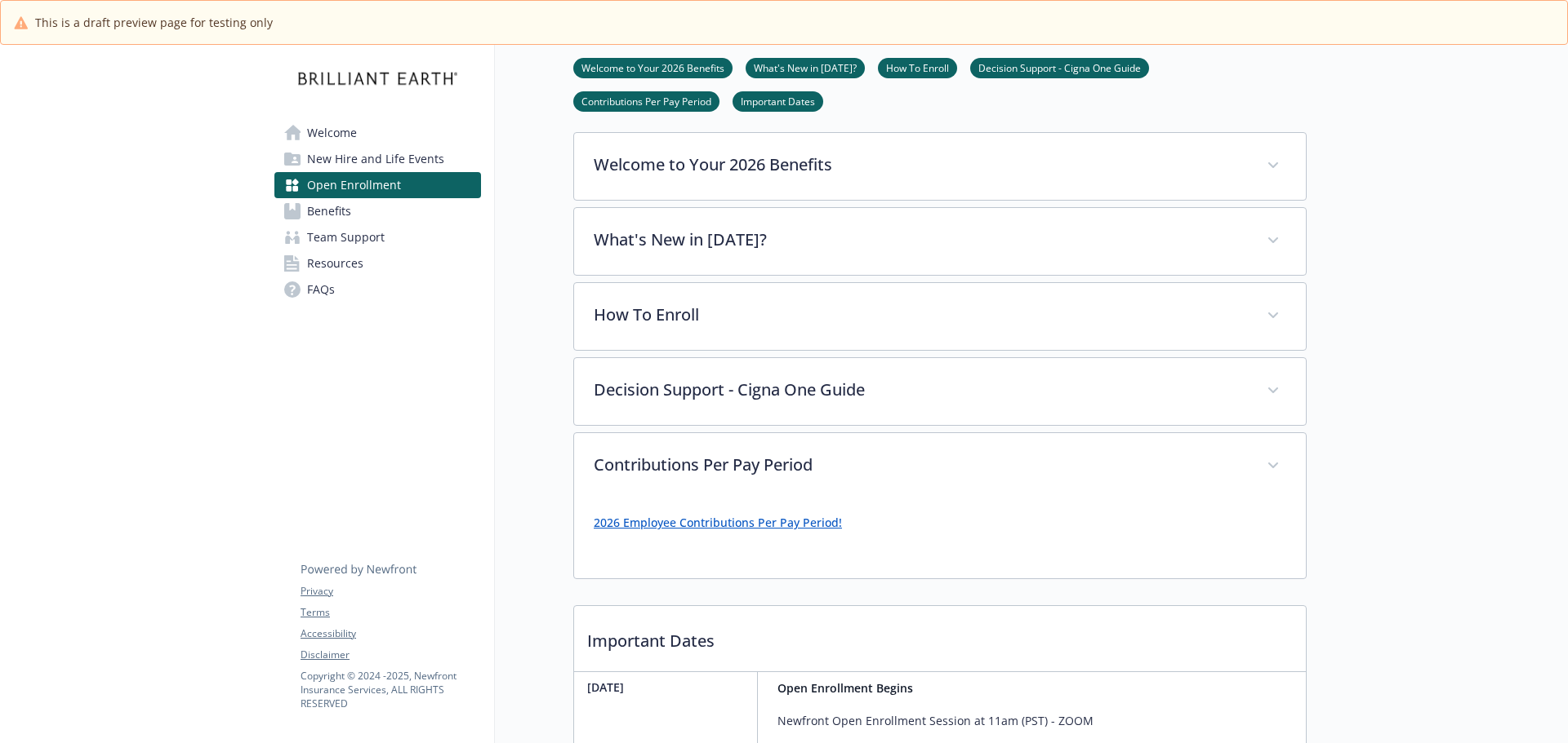
click at [737, 522] on link "2026 Employee Contributions Per Pay Period!" at bounding box center [717, 522] width 248 height 16
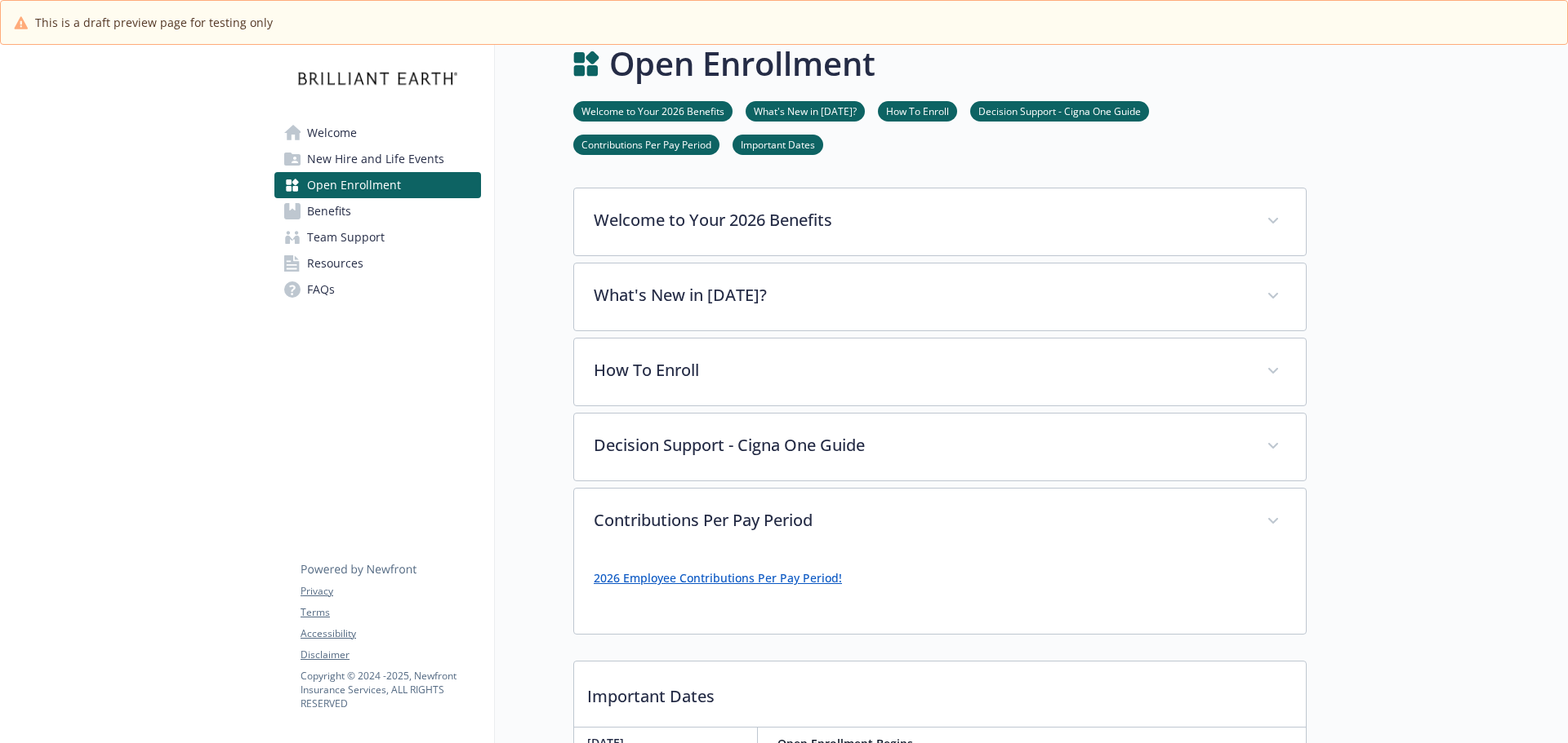
scroll to position [0, 0]
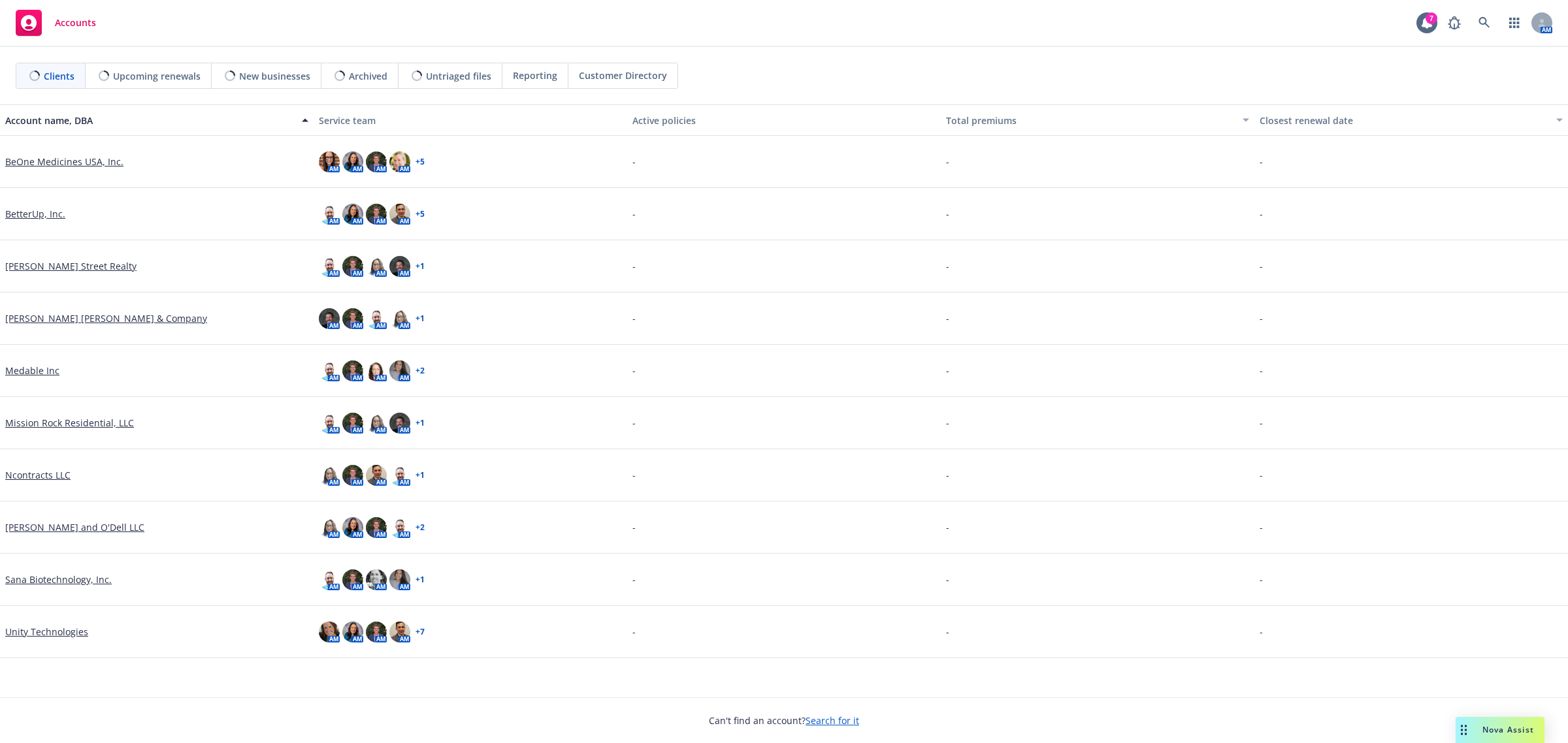
click at [73, 167] on link "BeOne Medicines USA, Inc." at bounding box center [64, 161] width 118 height 14
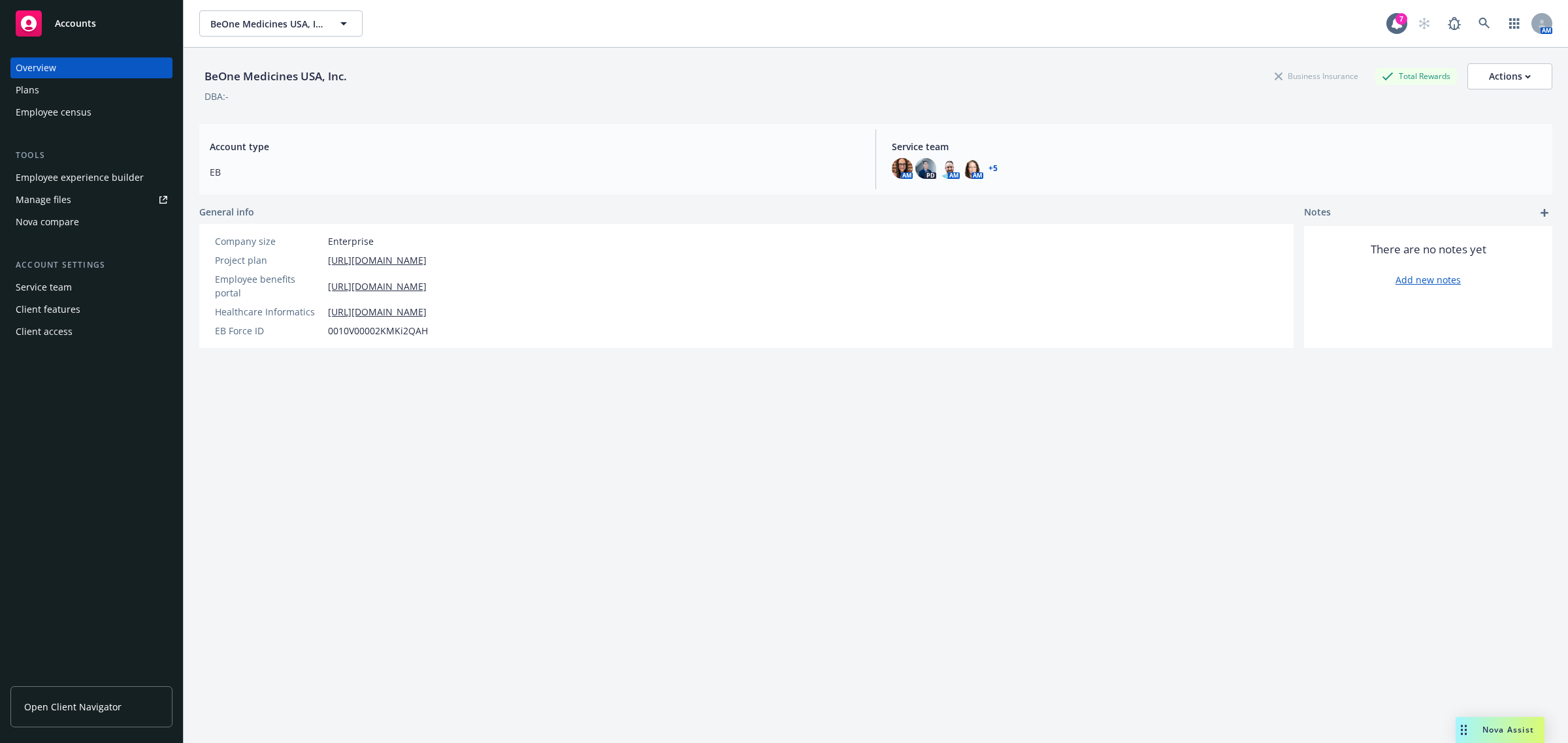
click at [89, 214] on div "Nova compare" at bounding box center [91, 222] width 152 height 21
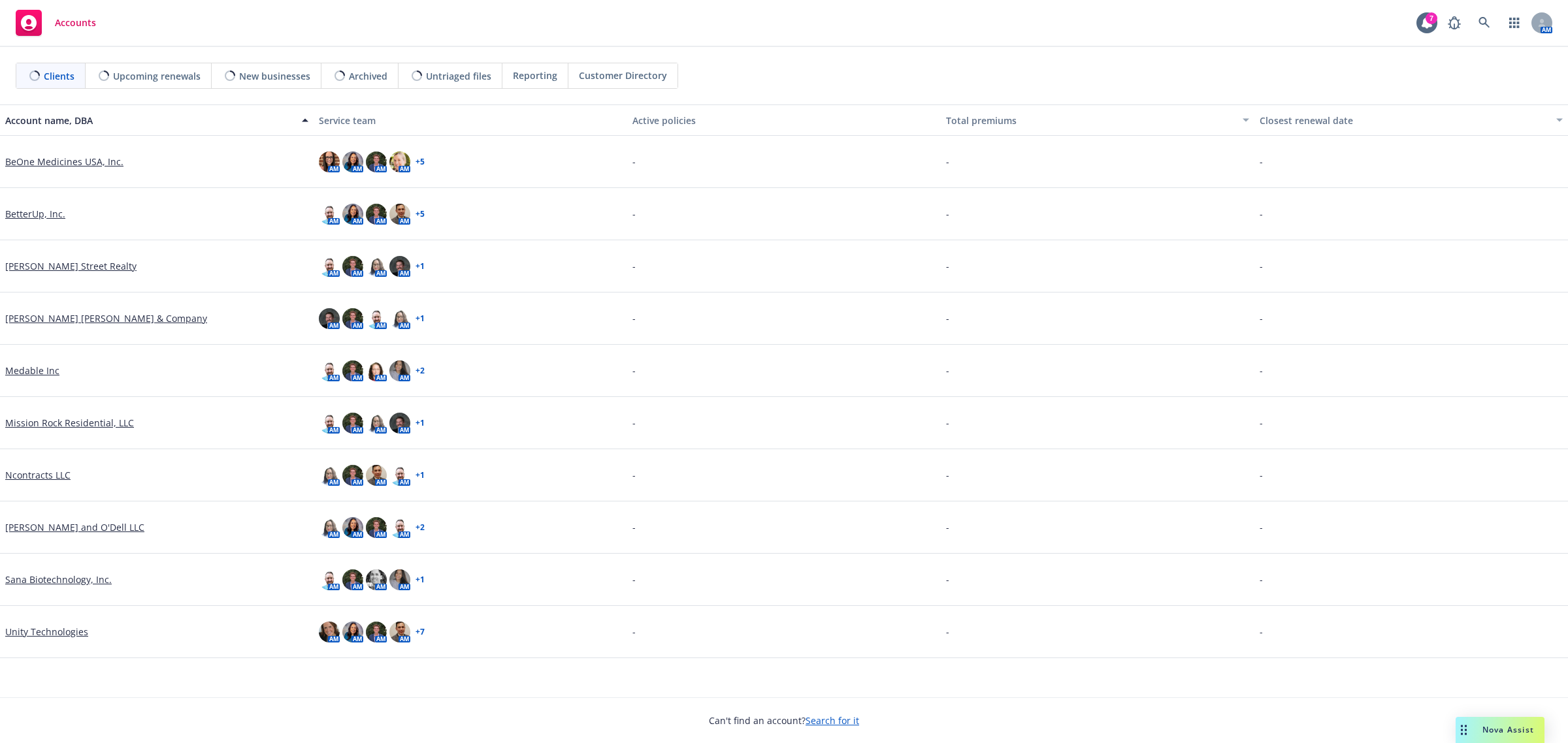
click at [79, 165] on link "BeOne Medicines USA, Inc." at bounding box center [64, 161] width 118 height 14
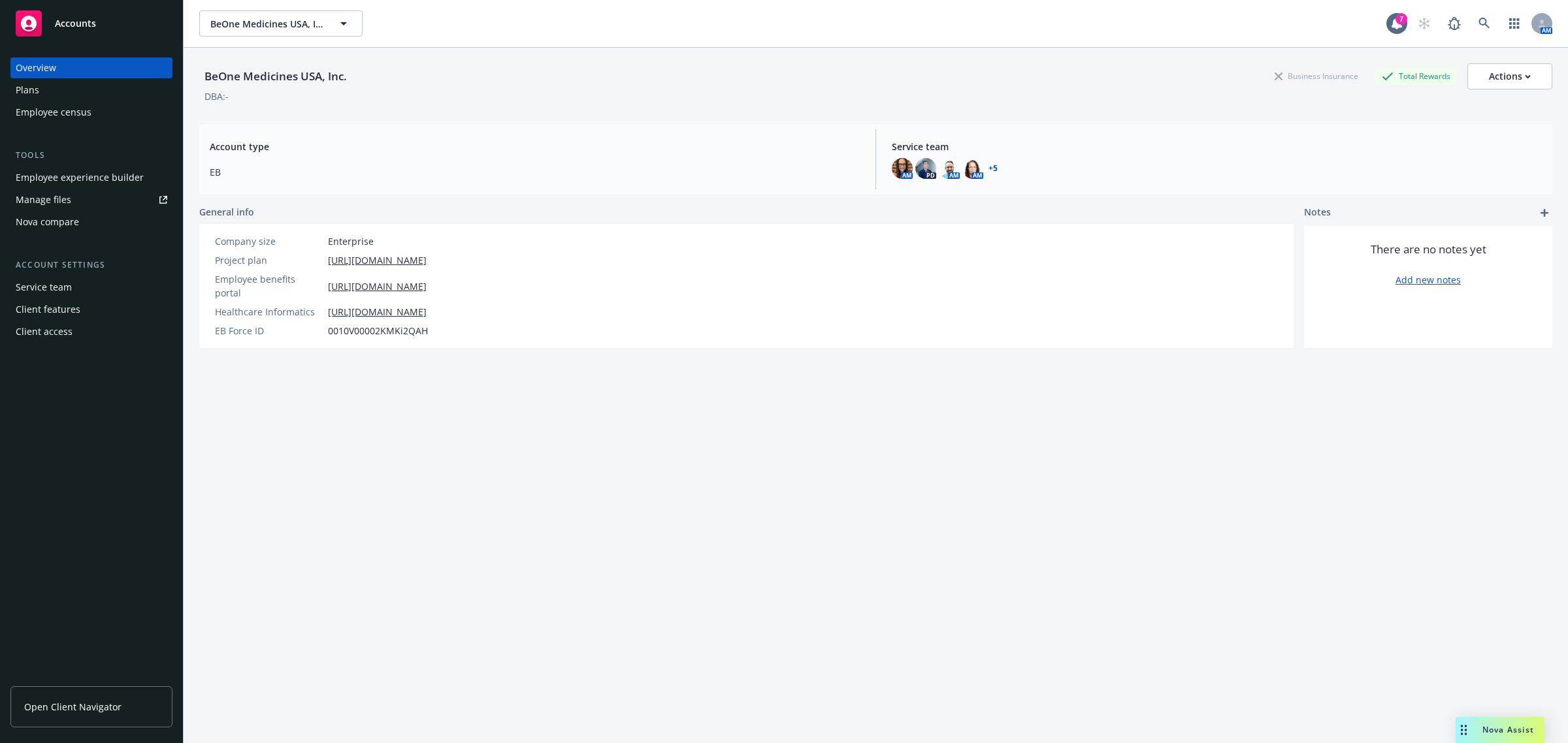
click at [89, 214] on div "Nova compare" at bounding box center [91, 222] width 152 height 21
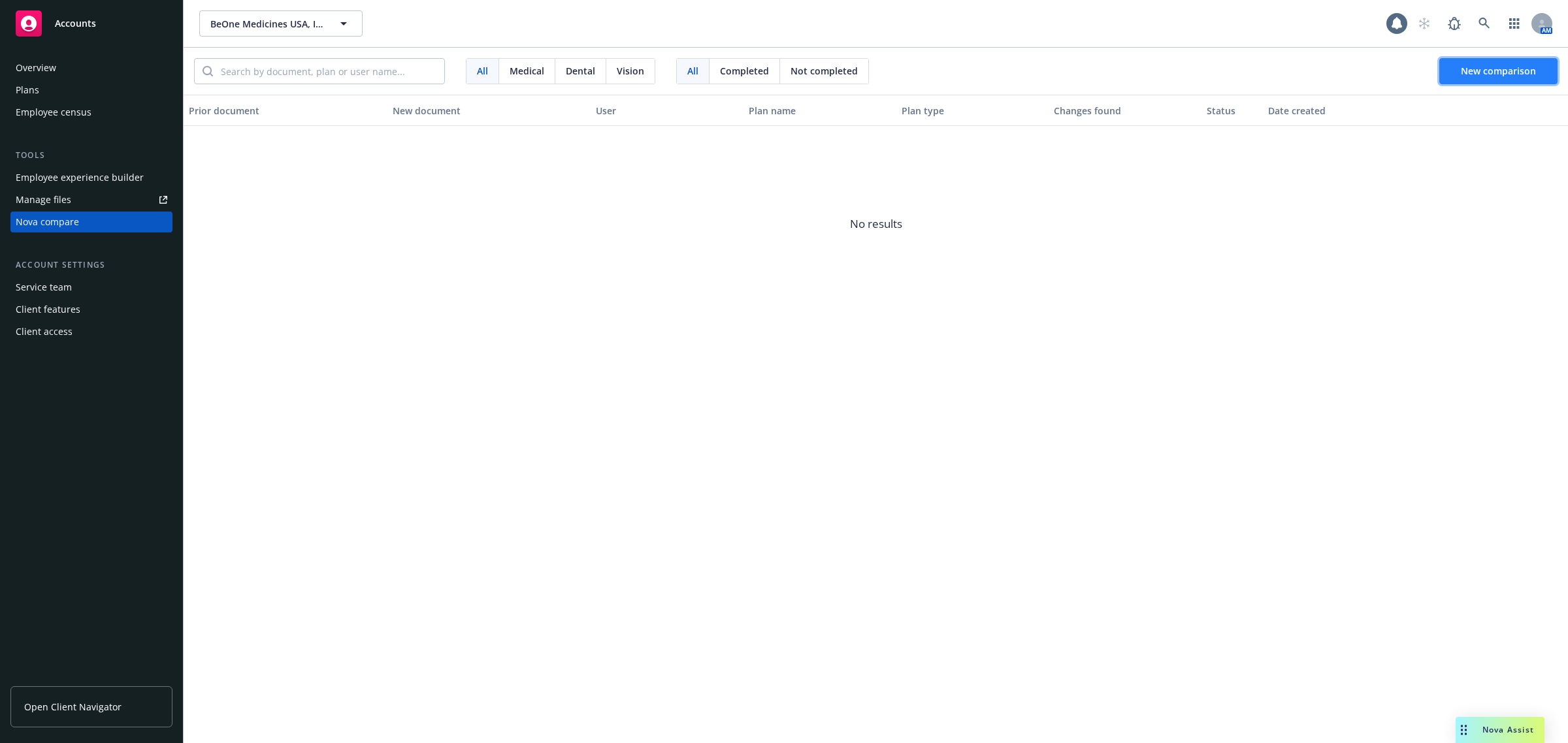
click at [1483, 70] on span "New comparison" at bounding box center [1498, 71] width 75 height 12
click at [43, 80] on div "Plans" at bounding box center [91, 90] width 152 height 21
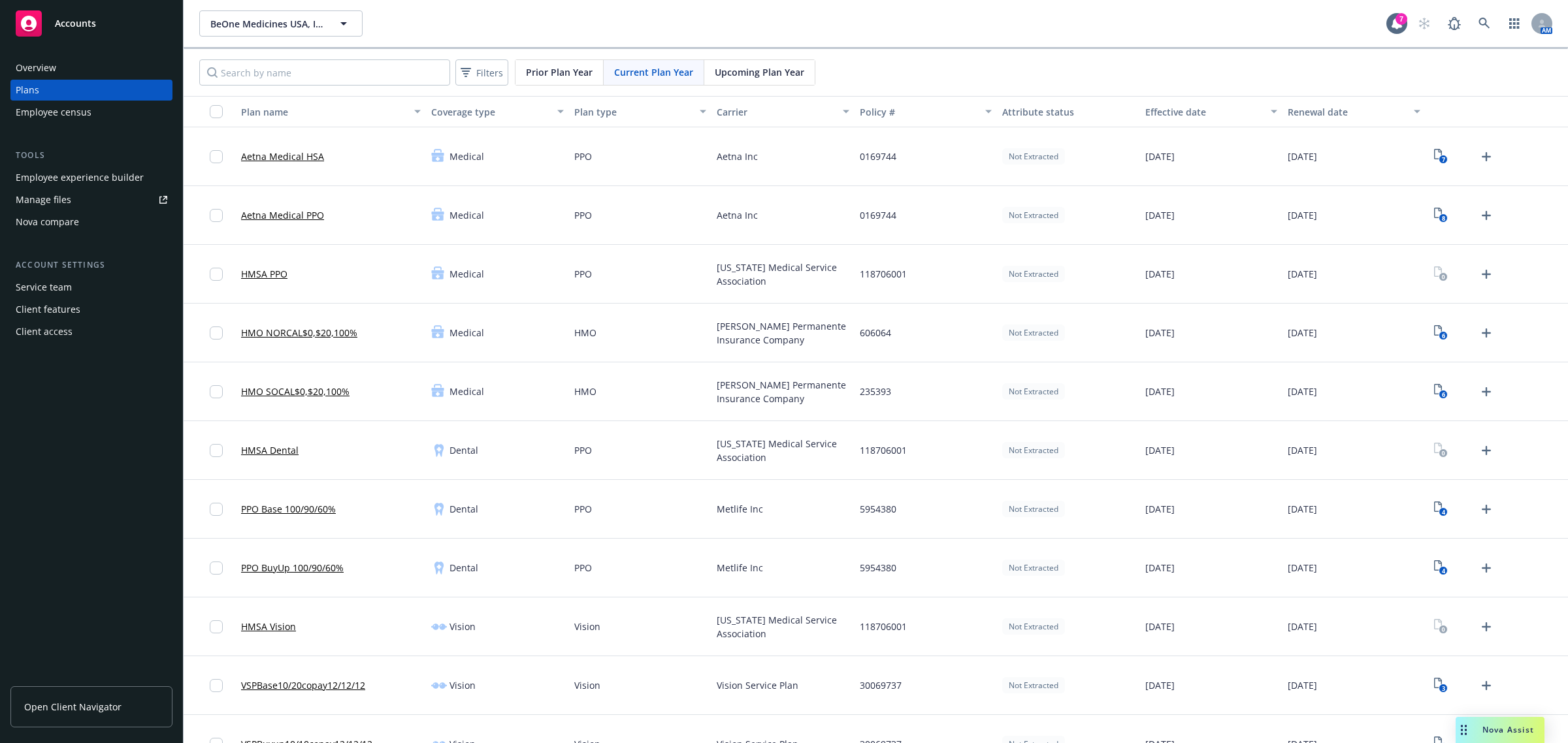
click at [728, 109] on div "Carrier" at bounding box center [775, 112] width 118 height 14
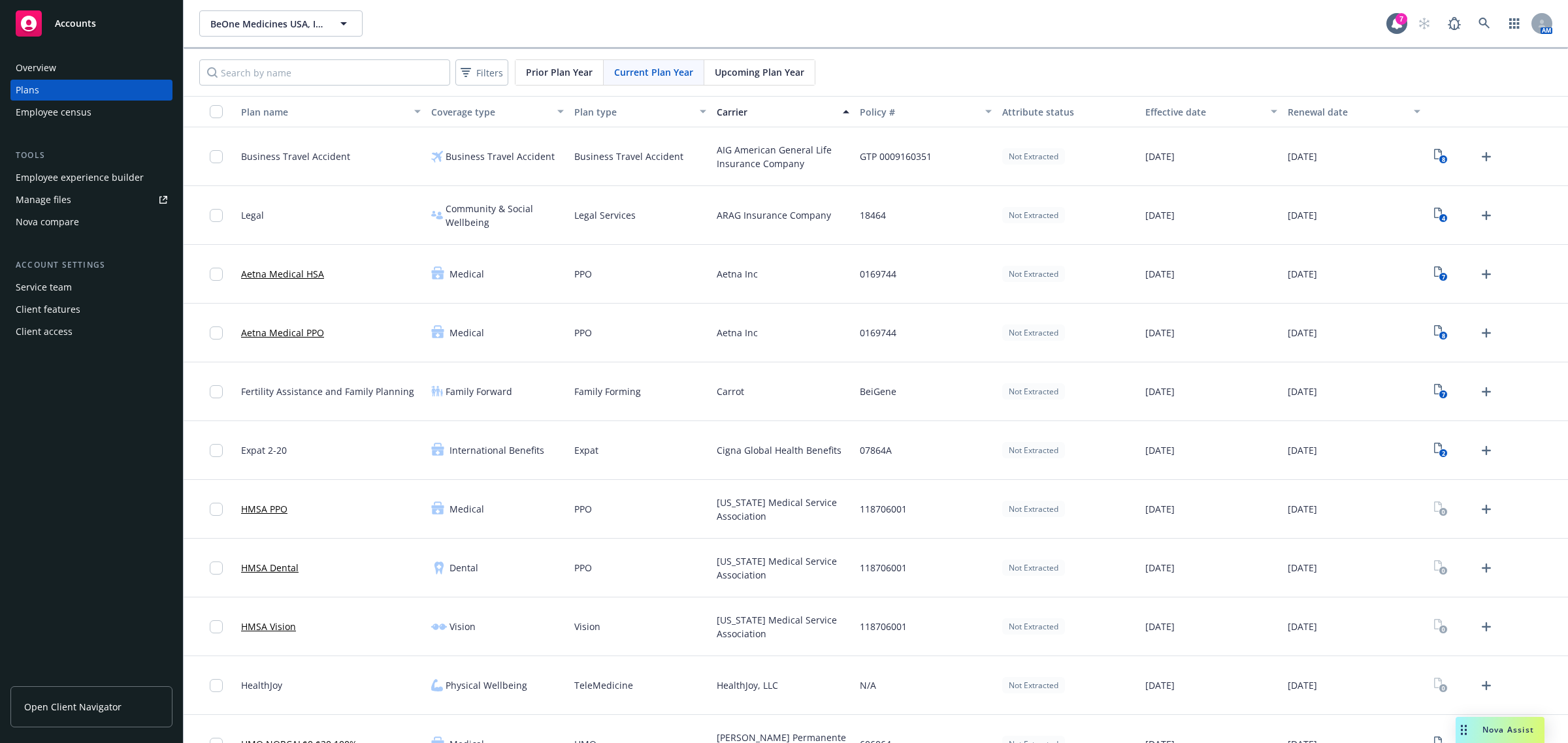
click at [268, 273] on link "Aetna Medical HSA" at bounding box center [282, 274] width 83 height 14
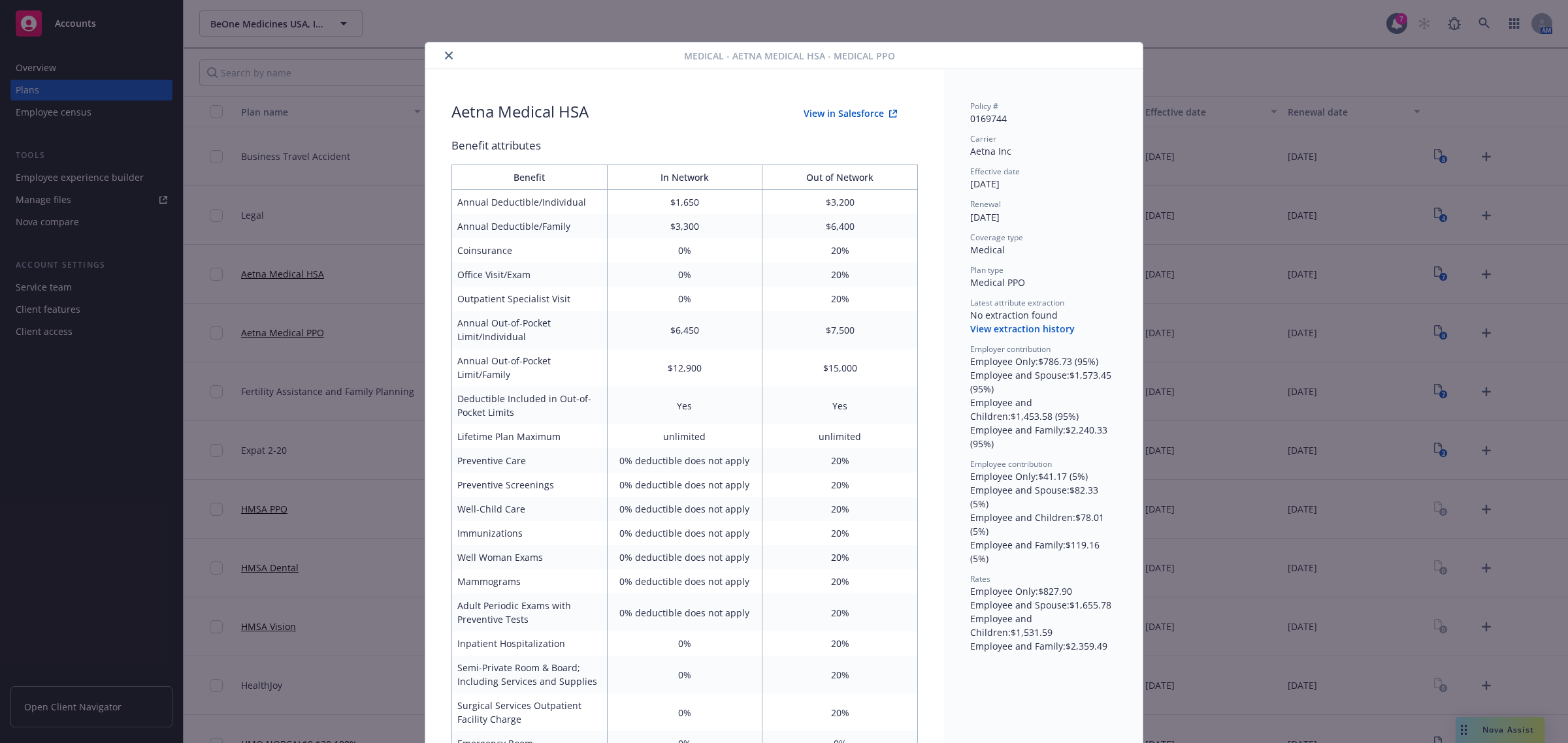
scroll to position [39, 0]
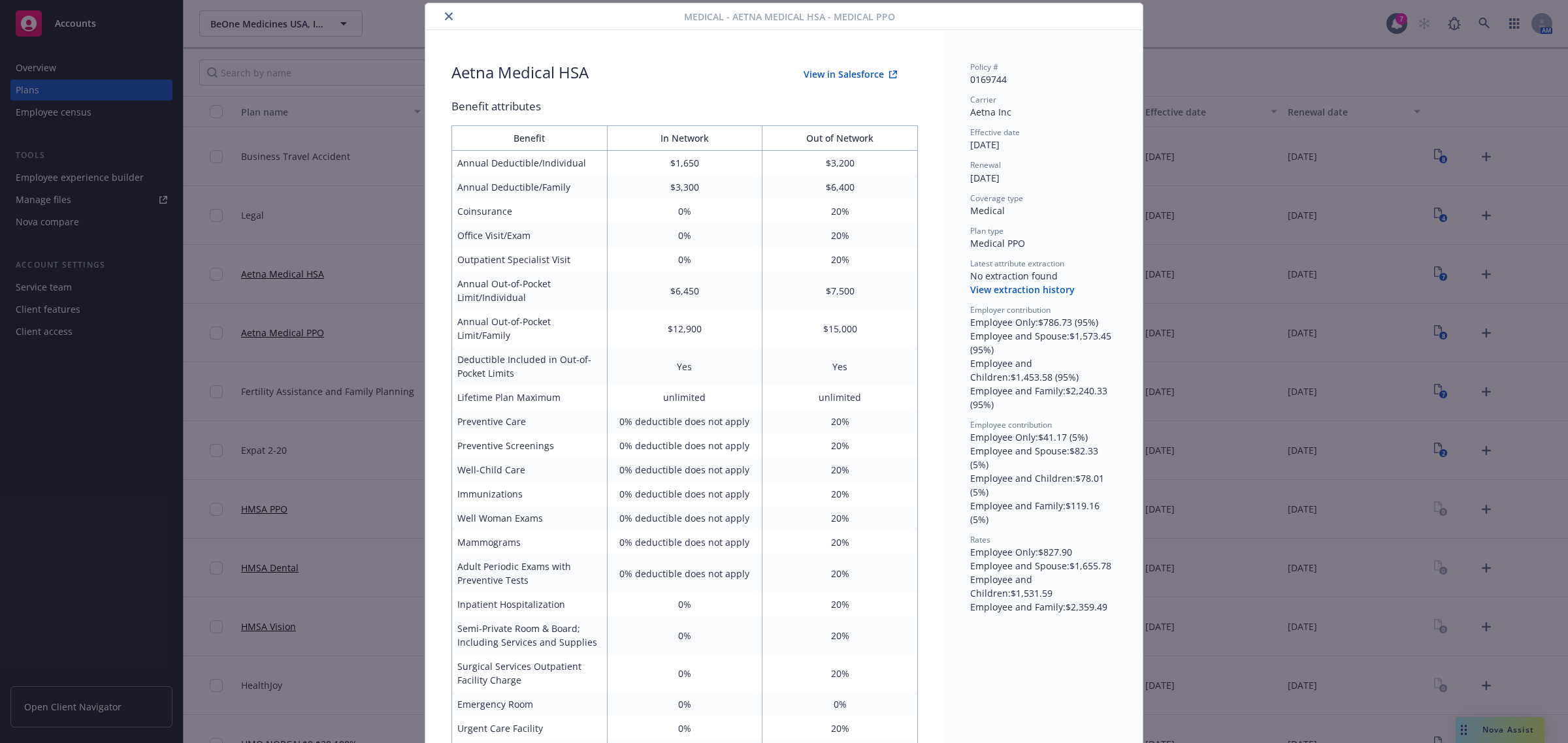
click at [1234, 308] on div "Medical - Aetna Medical HSA - Medical PPO Aetna Medical HSA View in Salesforce …" at bounding box center [784, 372] width 1568 height 743
click at [441, 20] on button "close" at bounding box center [449, 16] width 16 height 16
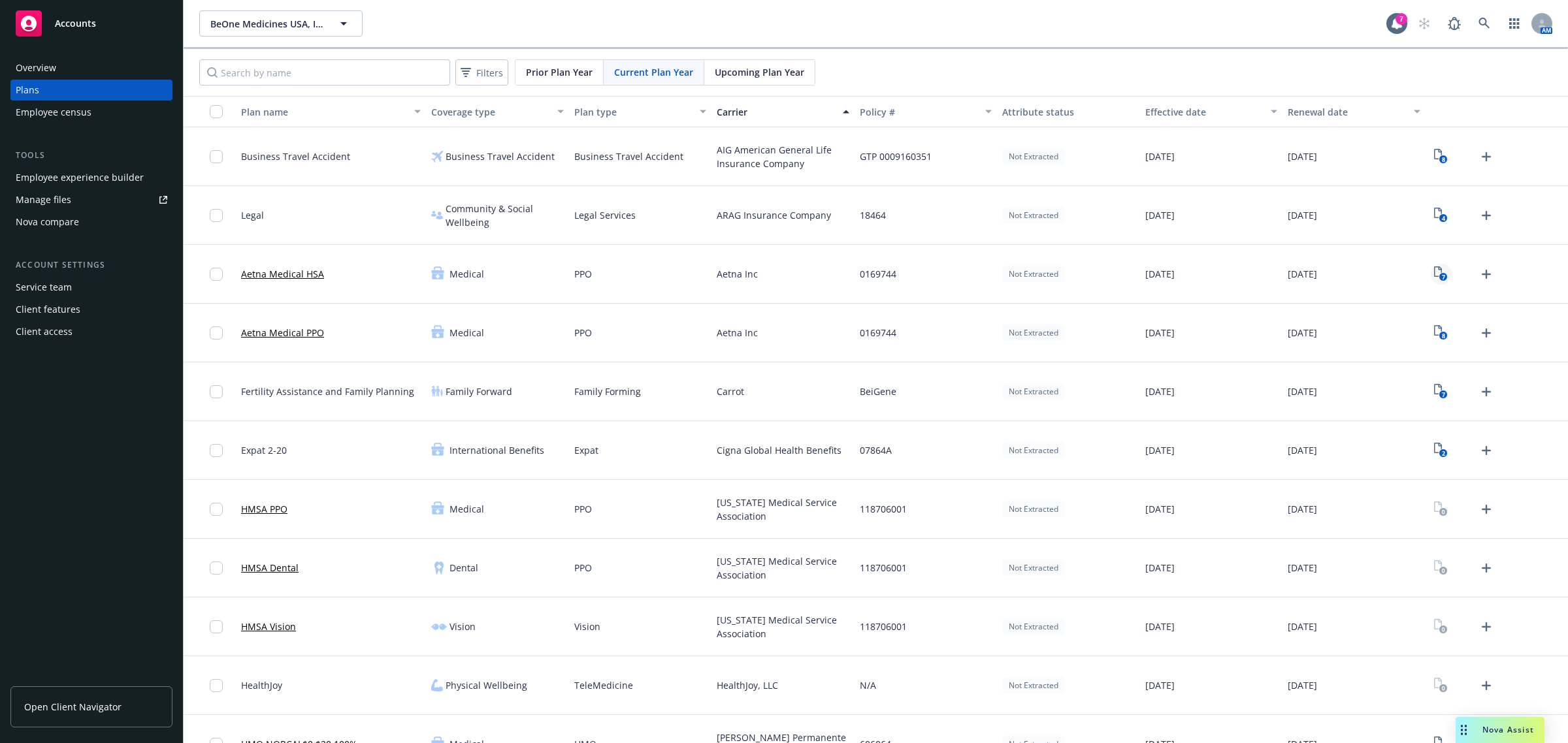
click at [1434, 274] on icon "7" at bounding box center [1441, 274] width 14 height 15
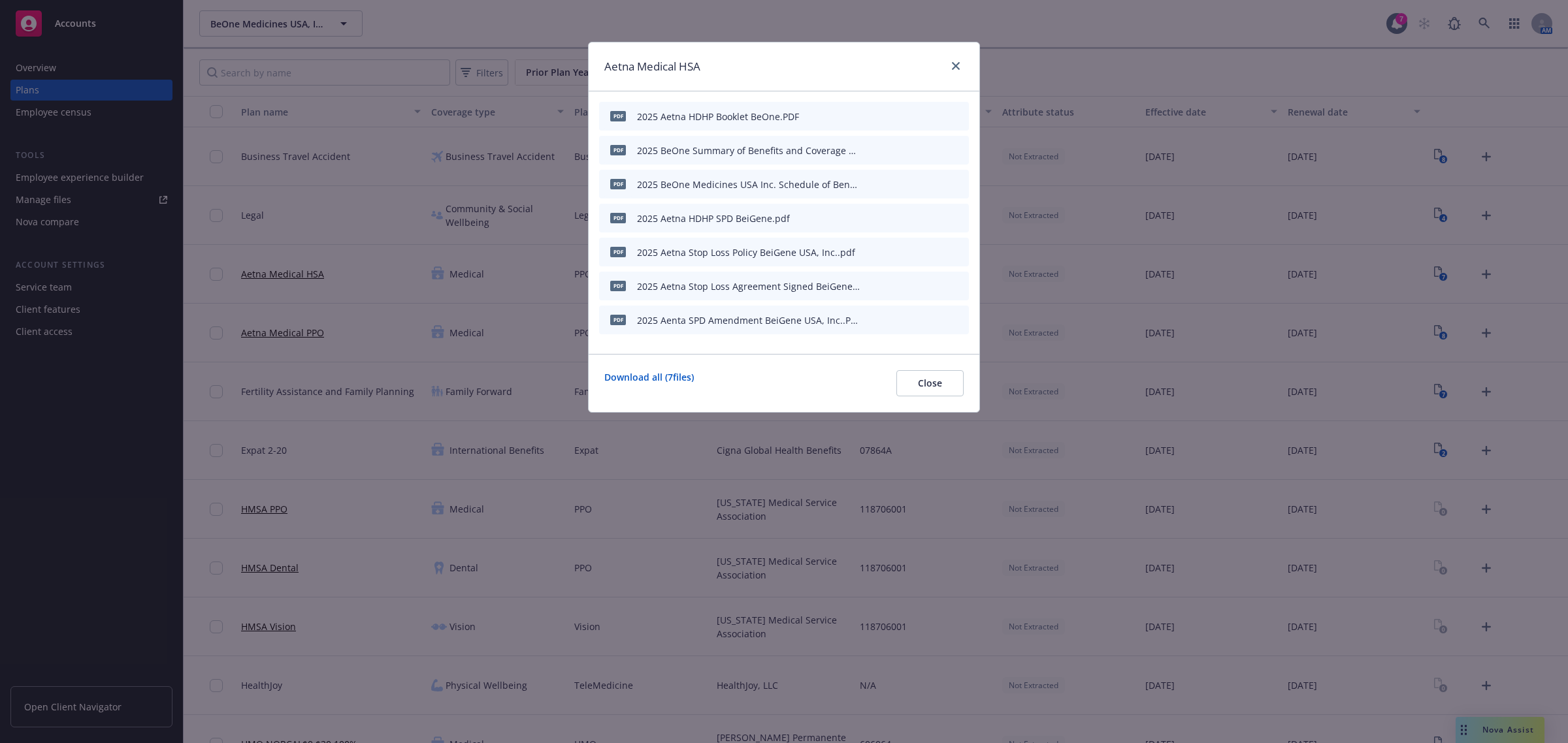
click at [933, 217] on icon "preview file" at bounding box center [936, 217] width 12 height 9
click at [932, 148] on icon "preview file" at bounding box center [936, 150] width 12 height 9
click at [932, 116] on icon "preview file" at bounding box center [936, 116] width 12 height 9
click at [933, 152] on icon "preview file" at bounding box center [936, 150] width 12 height 9
click at [958, 384] on button "Close" at bounding box center [930, 383] width 67 height 26
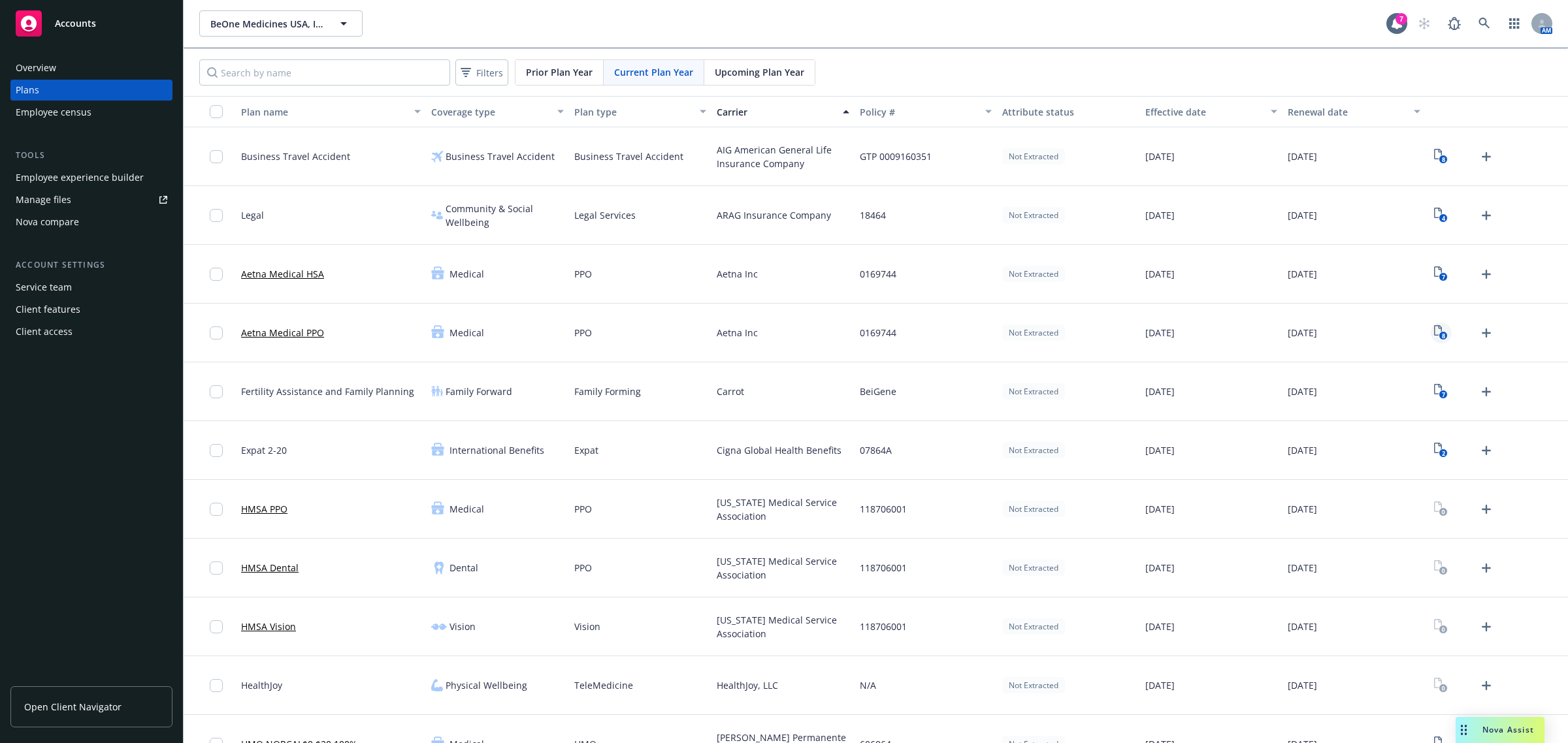
click at [1442, 334] on text "8" at bounding box center [1443, 335] width 3 height 9
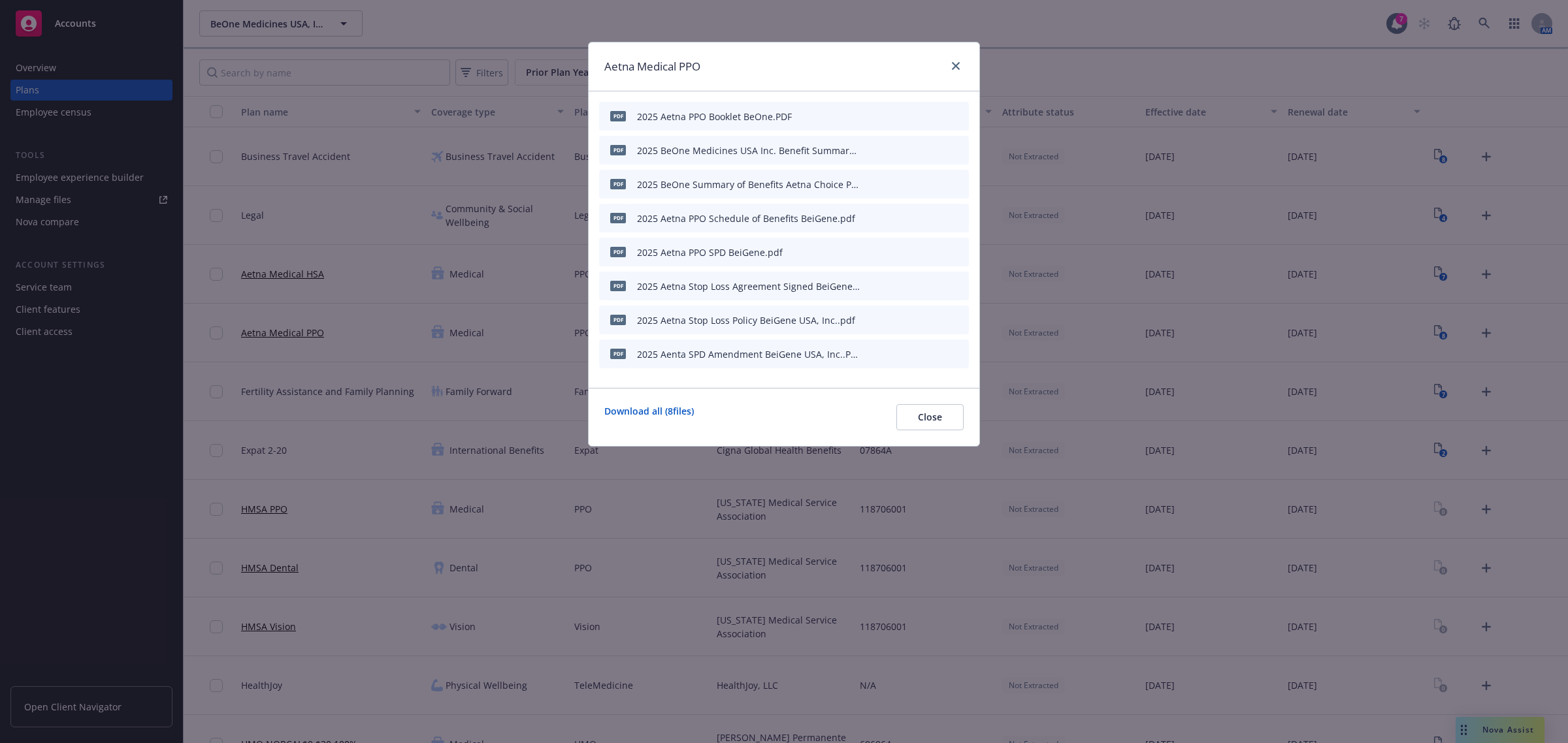
click at [931, 145] on icon "preview file" at bounding box center [936, 150] width 12 height 9
click at [936, 181] on icon "preview file" at bounding box center [936, 184] width 12 height 9
click at [932, 414] on span "Close" at bounding box center [930, 417] width 24 height 12
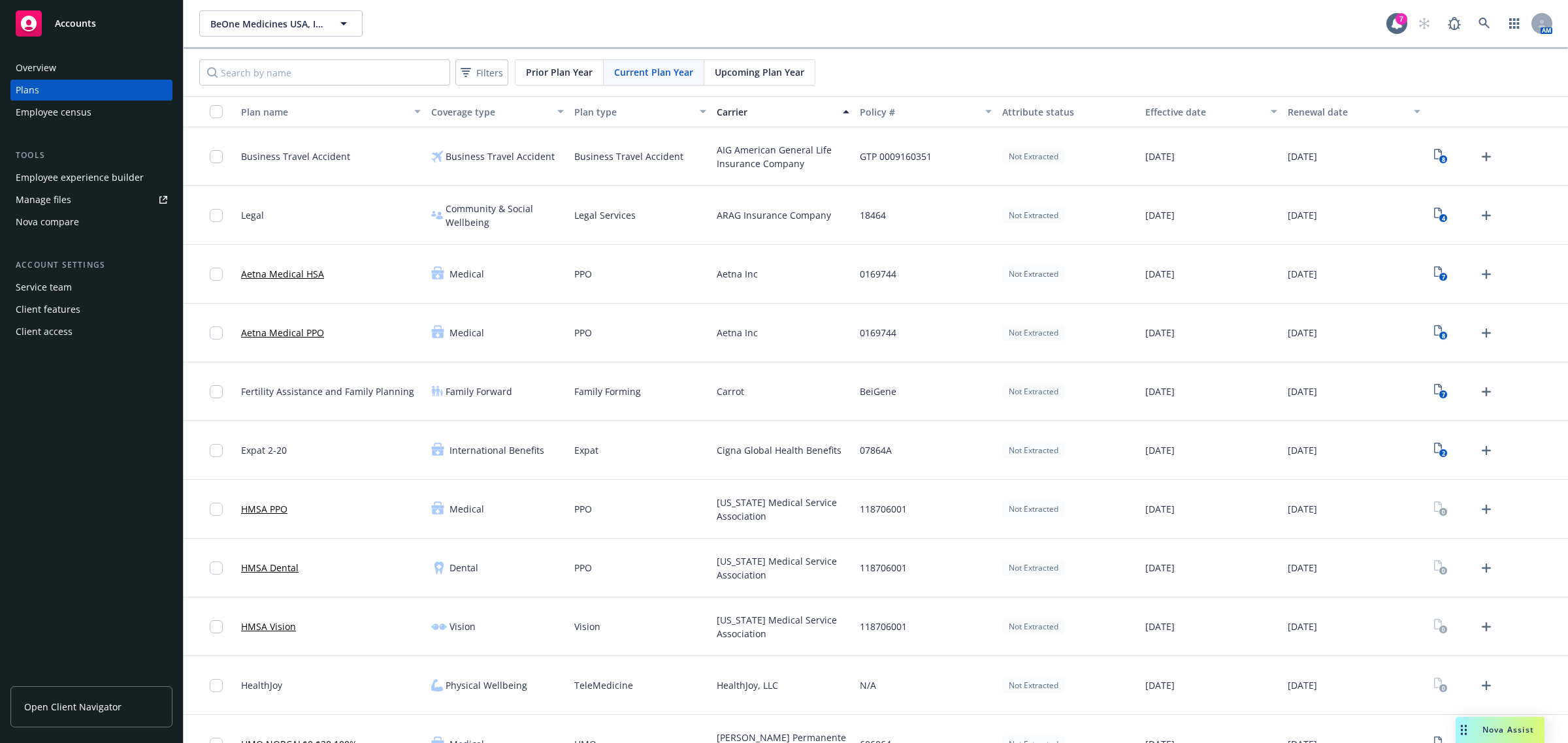
click at [89, 225] on div "Nova compare" at bounding box center [91, 222] width 152 height 21
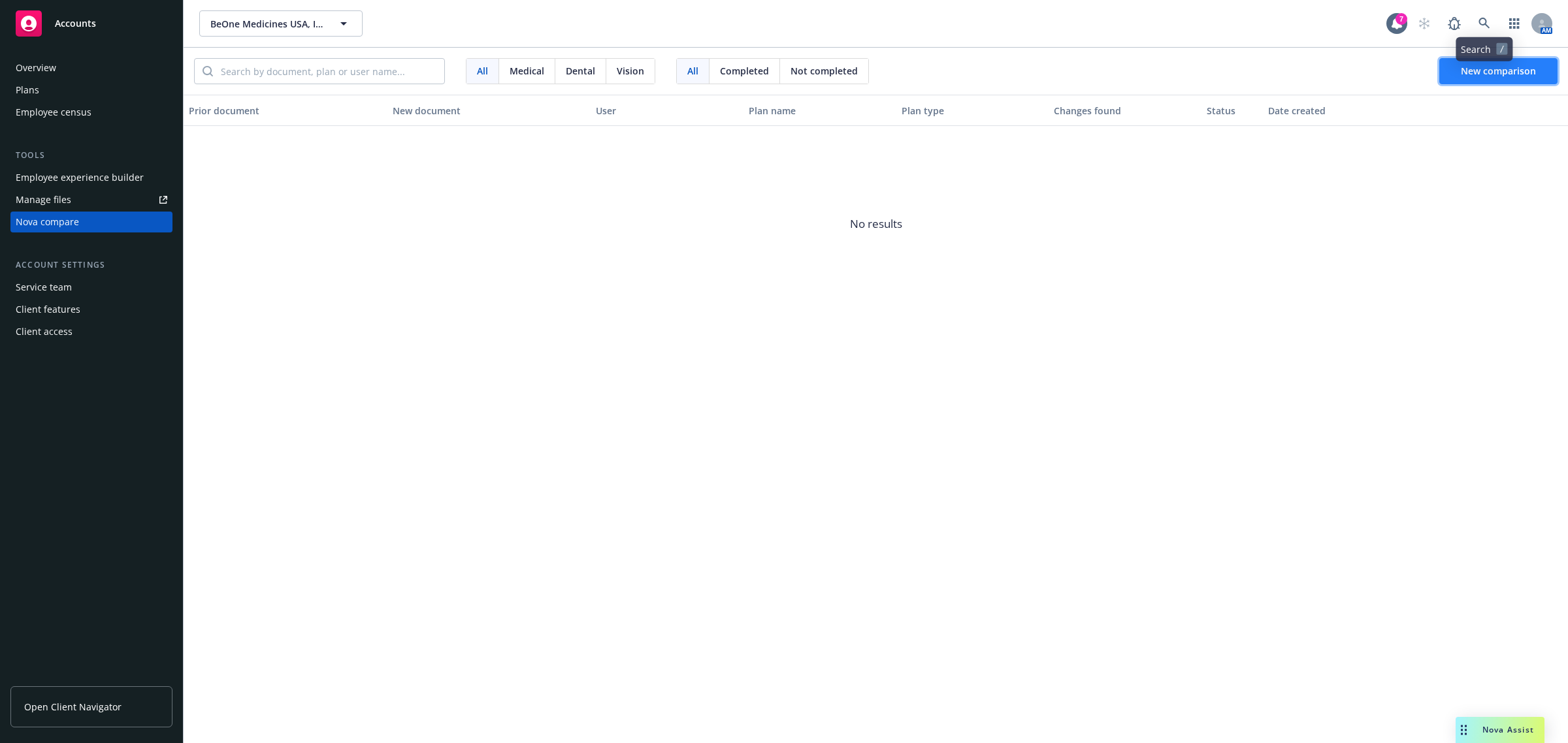
click at [1478, 72] on span "New comparison" at bounding box center [1498, 71] width 75 height 12
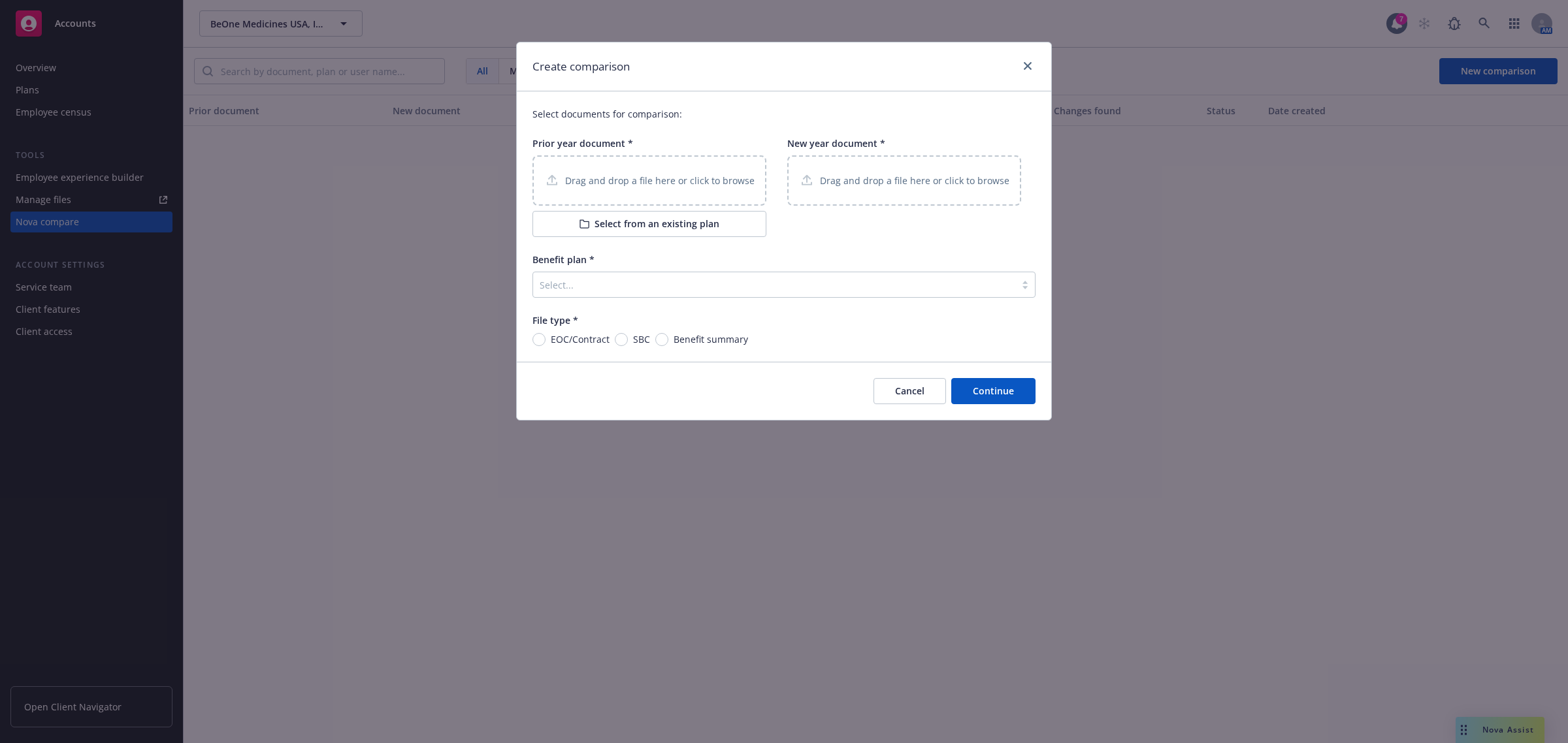
click at [685, 225] on button "Select from an existing plan" at bounding box center [649, 224] width 234 height 26
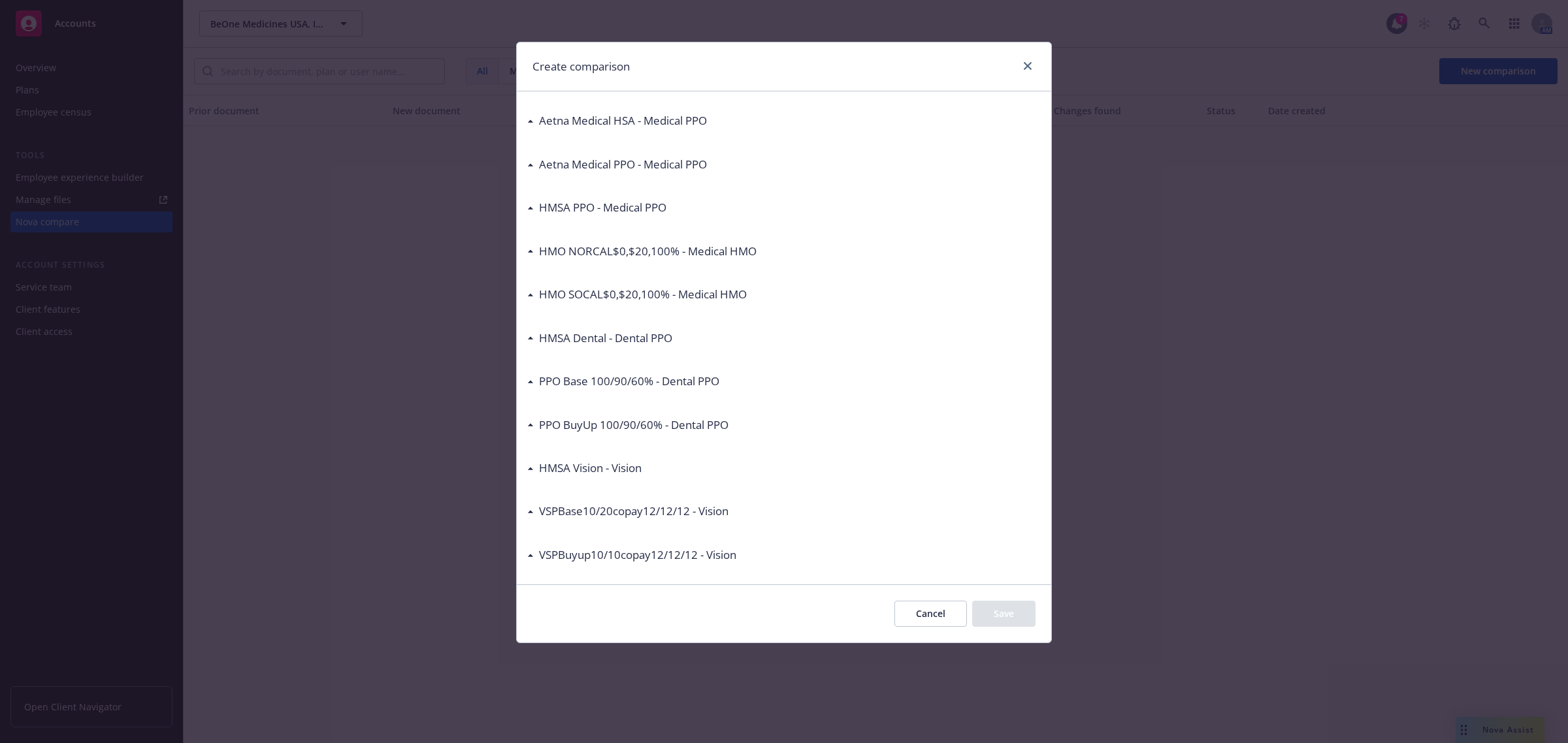
click at [680, 168] on h3 "Aetna Medical PPO - Medical PPO" at bounding box center [623, 165] width 168 height 17
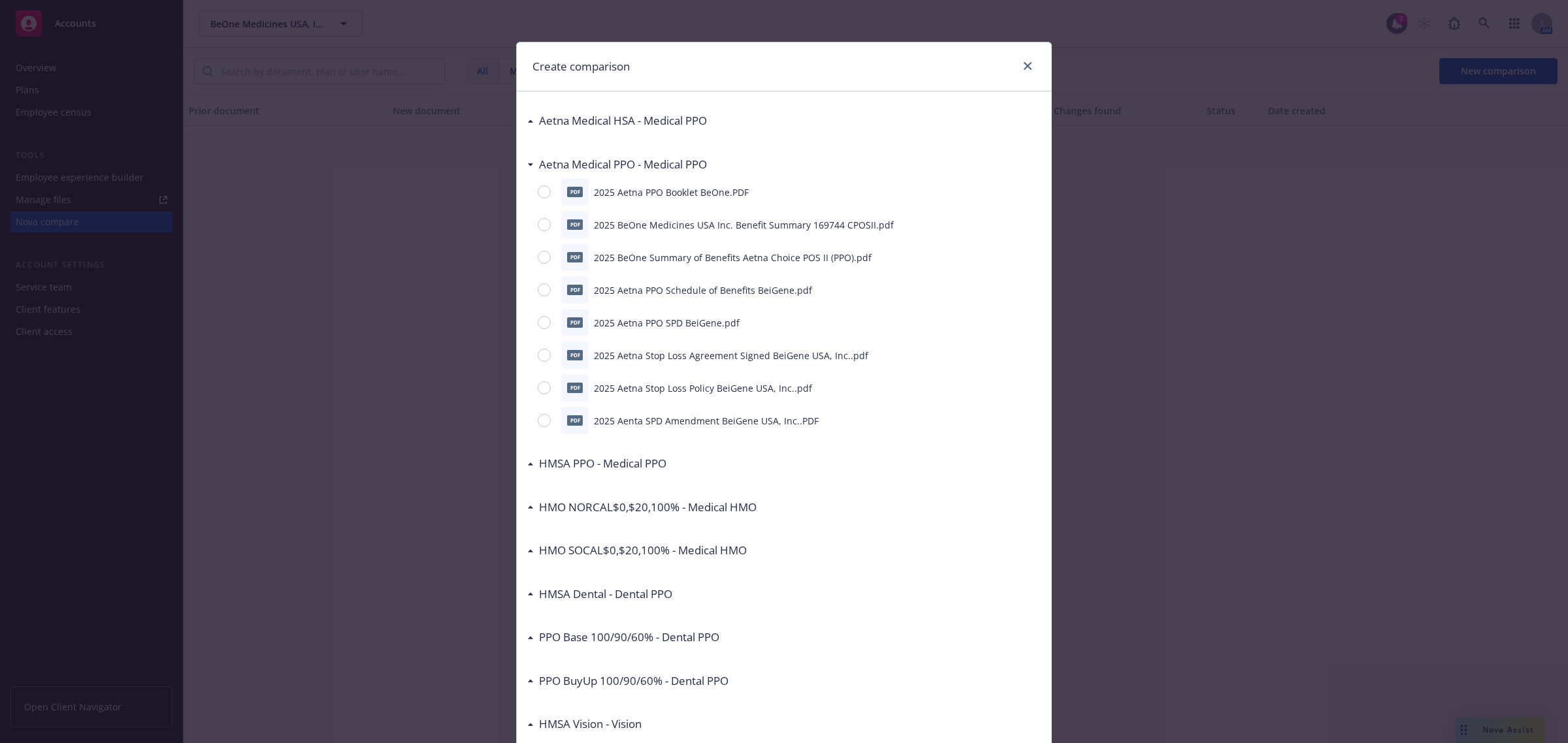
click at [527, 224] on div "pdf 2025 BeOne Medicines USA Inc. Benefit Summary 169744 CPOSII.pdf" at bounding box center [784, 224] width 513 height 28
click at [538, 224] on input "radio" at bounding box center [544, 224] width 13 height 13
radio input "true"
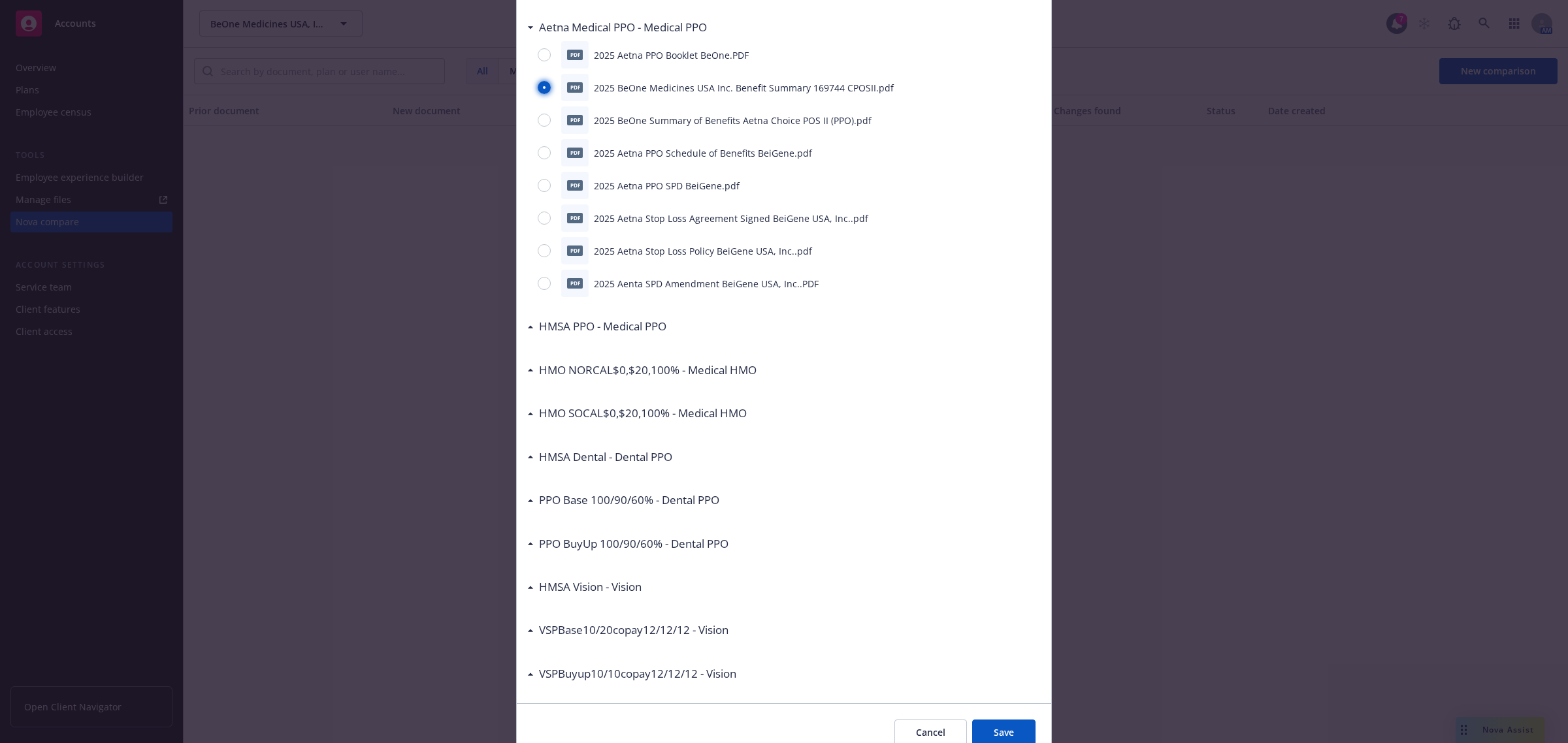
scroll to position [198, 0]
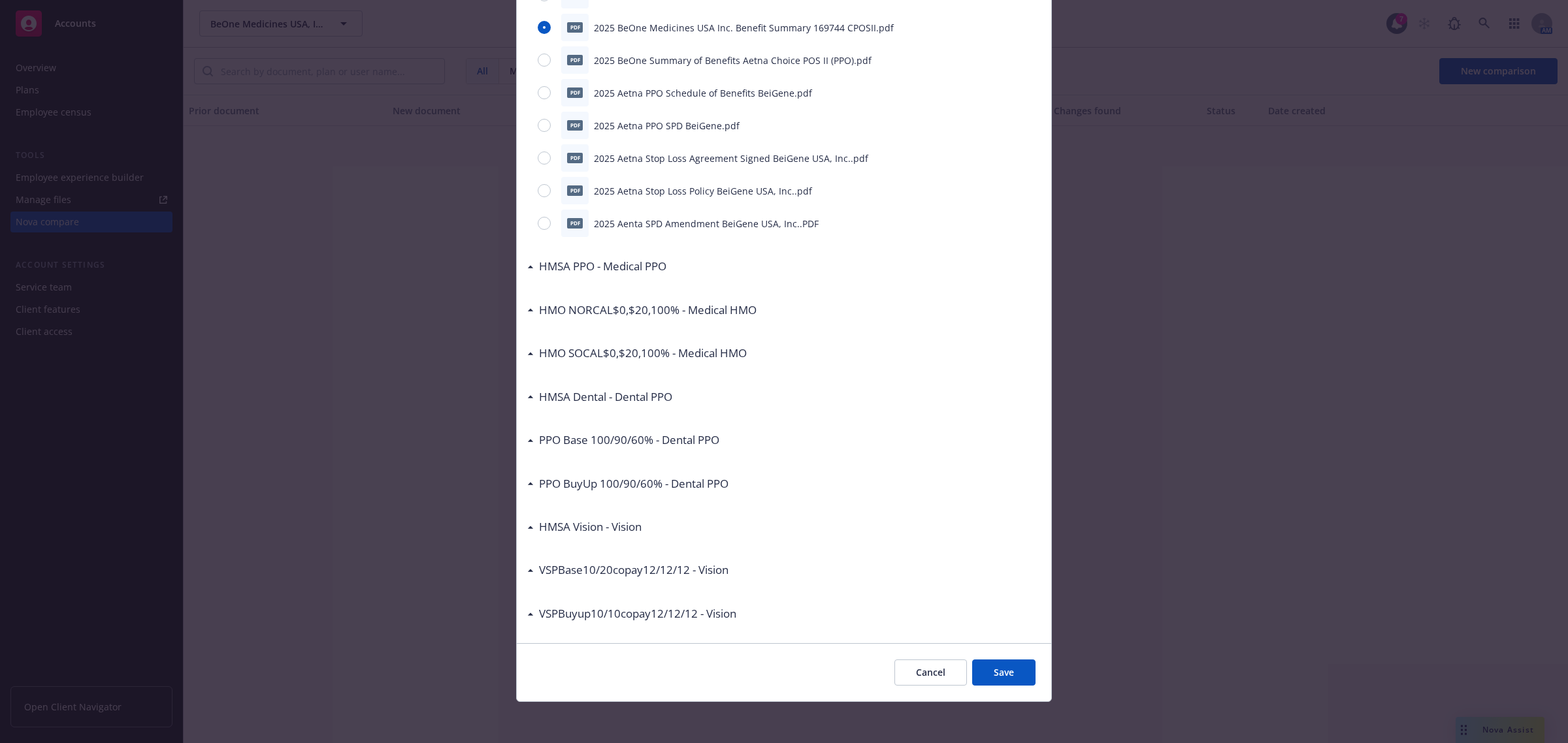
click at [1000, 669] on button "Save" at bounding box center [1004, 673] width 64 height 26
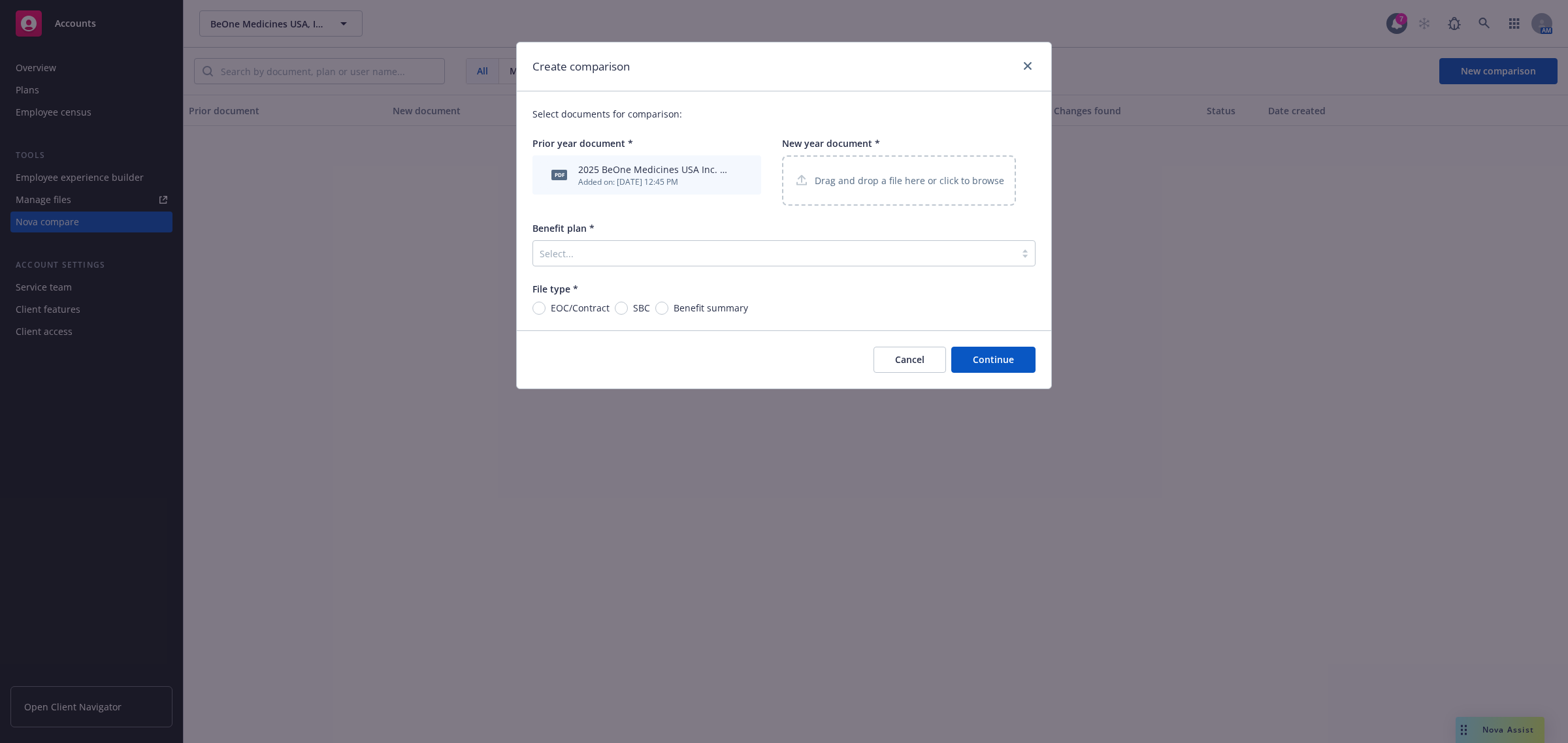
click at [922, 198] on div "Drag and drop a file here or click to browse" at bounding box center [899, 180] width 234 height 51
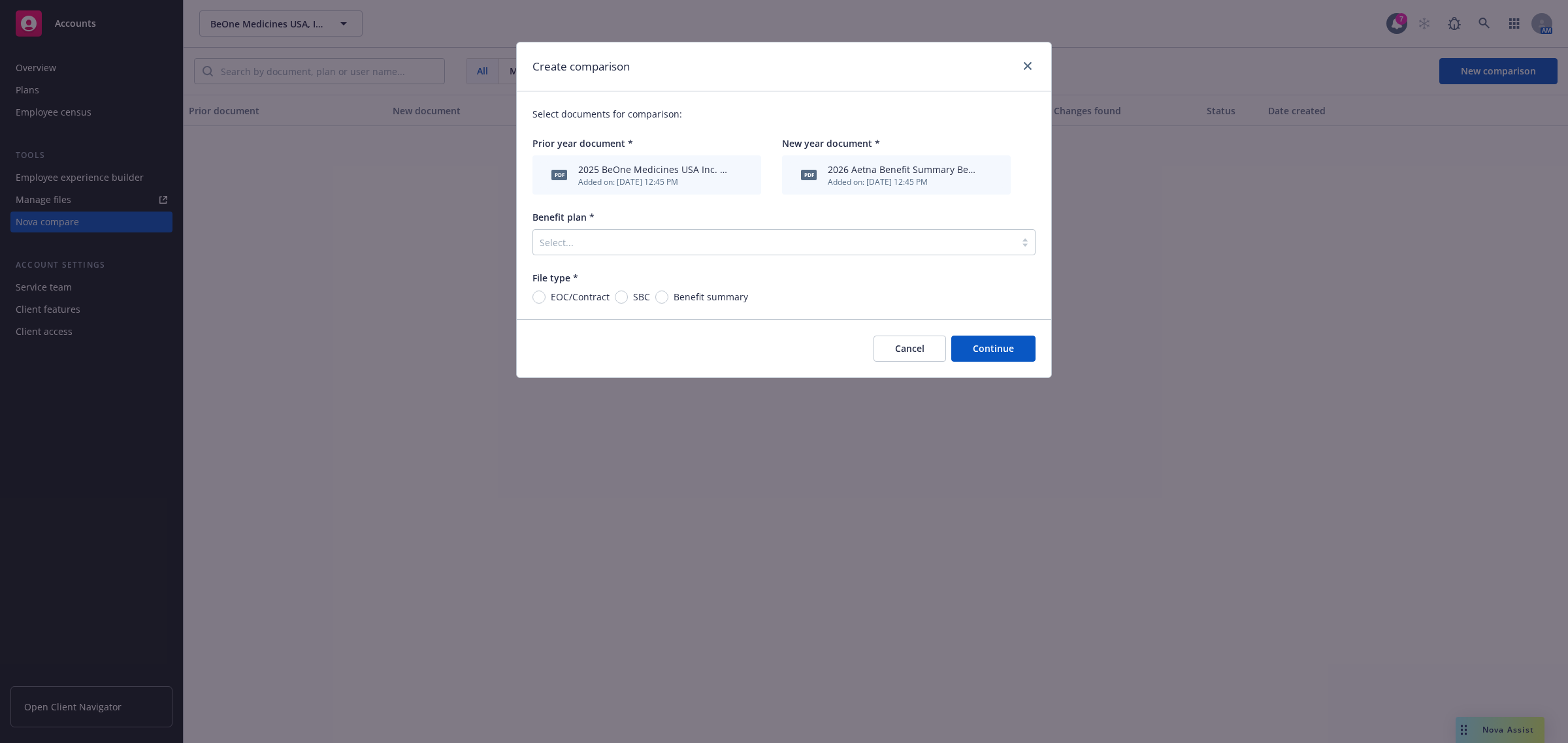
click at [594, 249] on div at bounding box center [774, 242] width 469 height 16
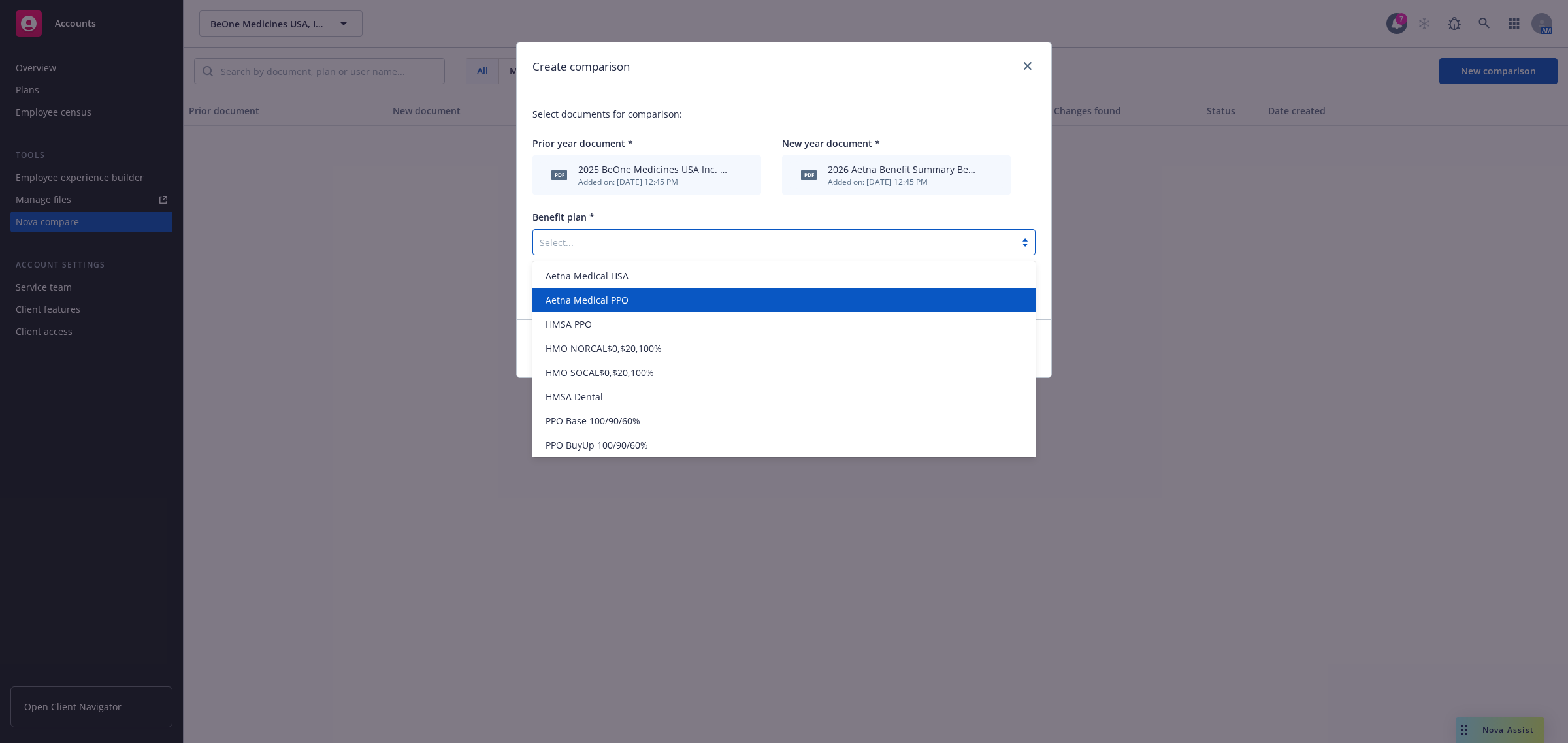
click at [594, 299] on span "Aetna Medical PPO" at bounding box center [587, 300] width 83 height 14
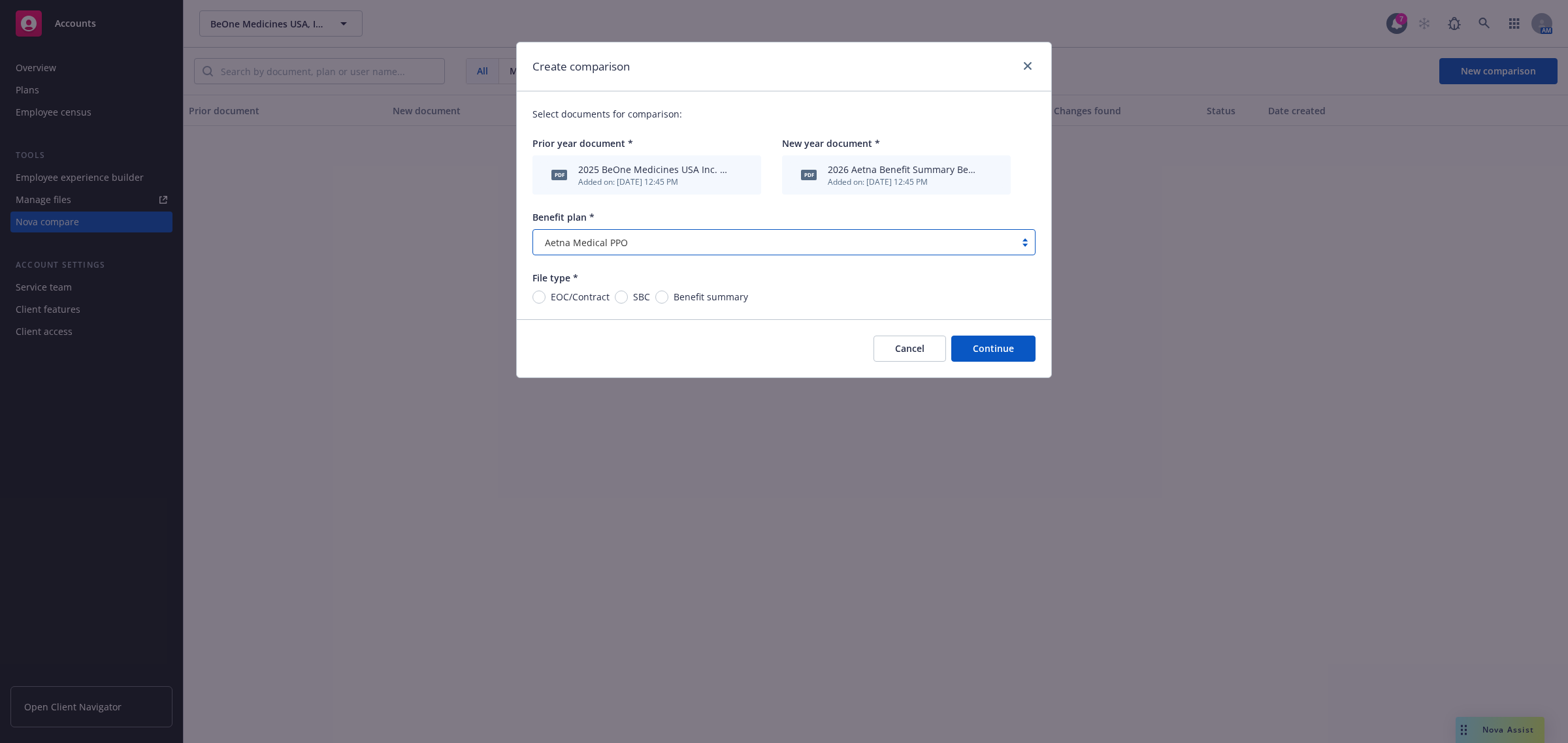
click at [668, 295] on span "Benefit summary" at bounding box center [708, 297] width 79 height 14
click at [667, 295] on input "Benefit summary" at bounding box center [662, 297] width 13 height 13
radio input "true"
click at [1004, 352] on button "Continue" at bounding box center [993, 349] width 84 height 26
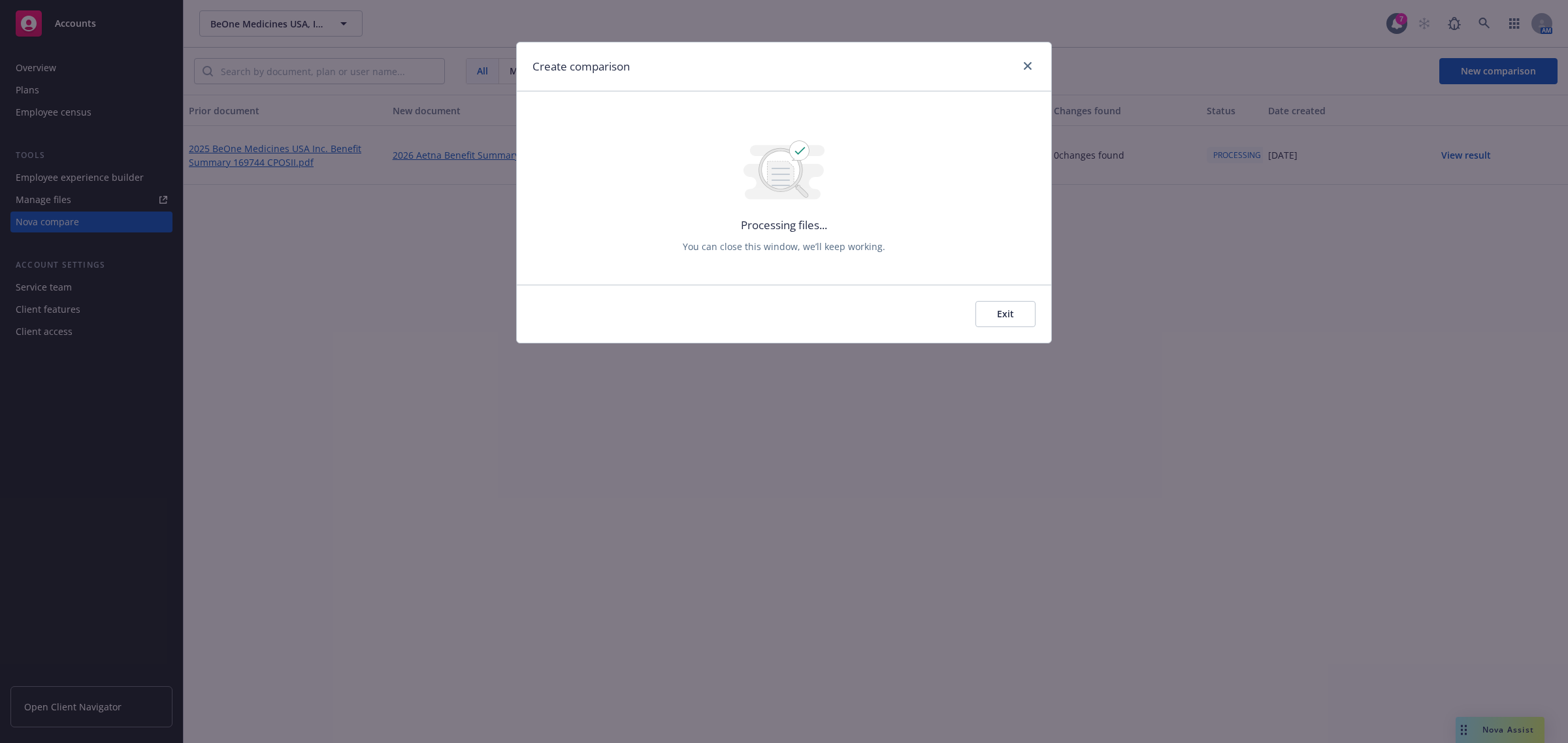
click at [1001, 322] on button "Exit" at bounding box center [1006, 314] width 60 height 26
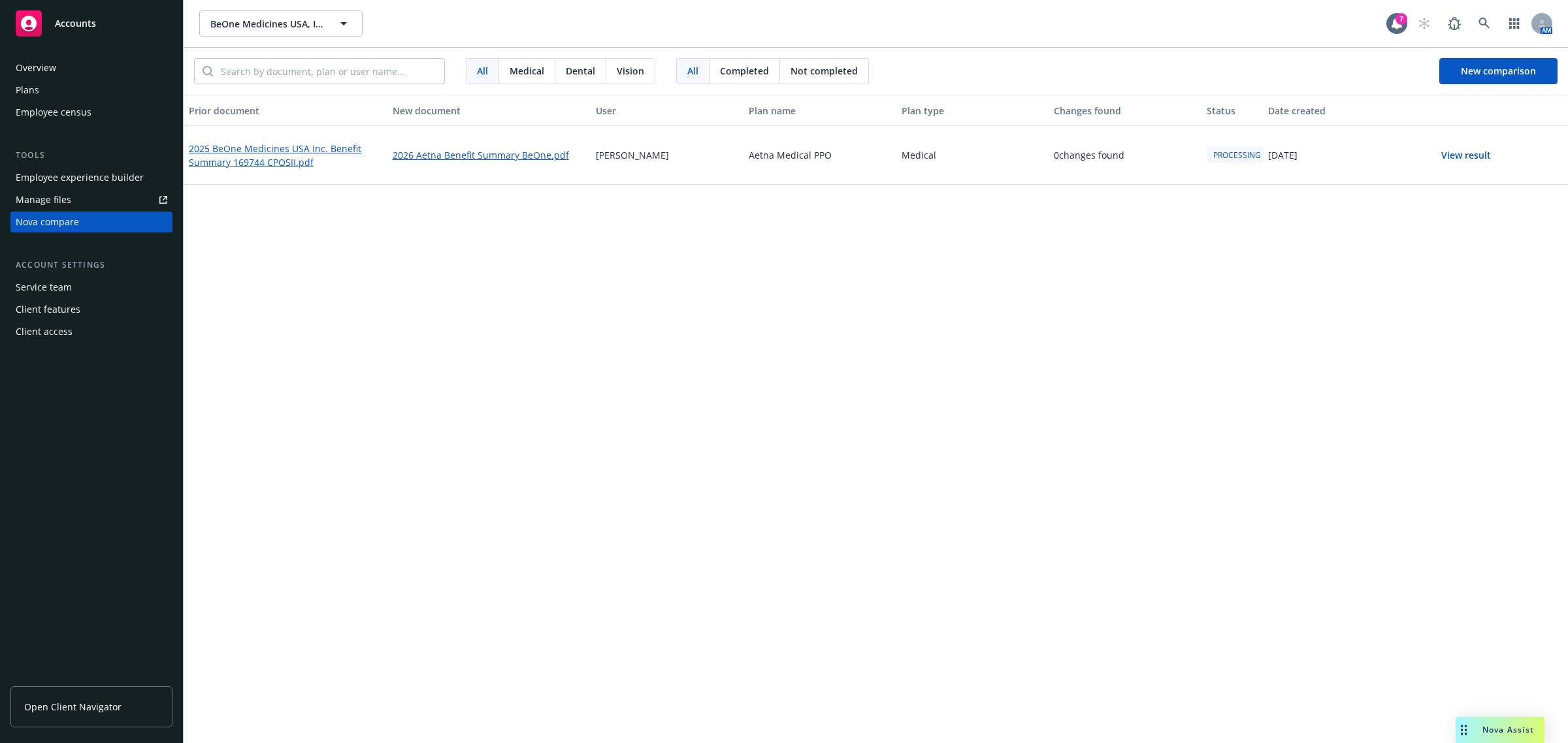
click at [915, 316] on div "Prior document New document User Plan name Plan type Changes found Status Date …" at bounding box center [876, 419] width 1385 height 648
click at [550, 389] on div "Prior document New document User Plan name Plan type Changes found Status Date …" at bounding box center [876, 419] width 1385 height 648
click at [1454, 152] on button "View result" at bounding box center [1466, 156] width 91 height 26
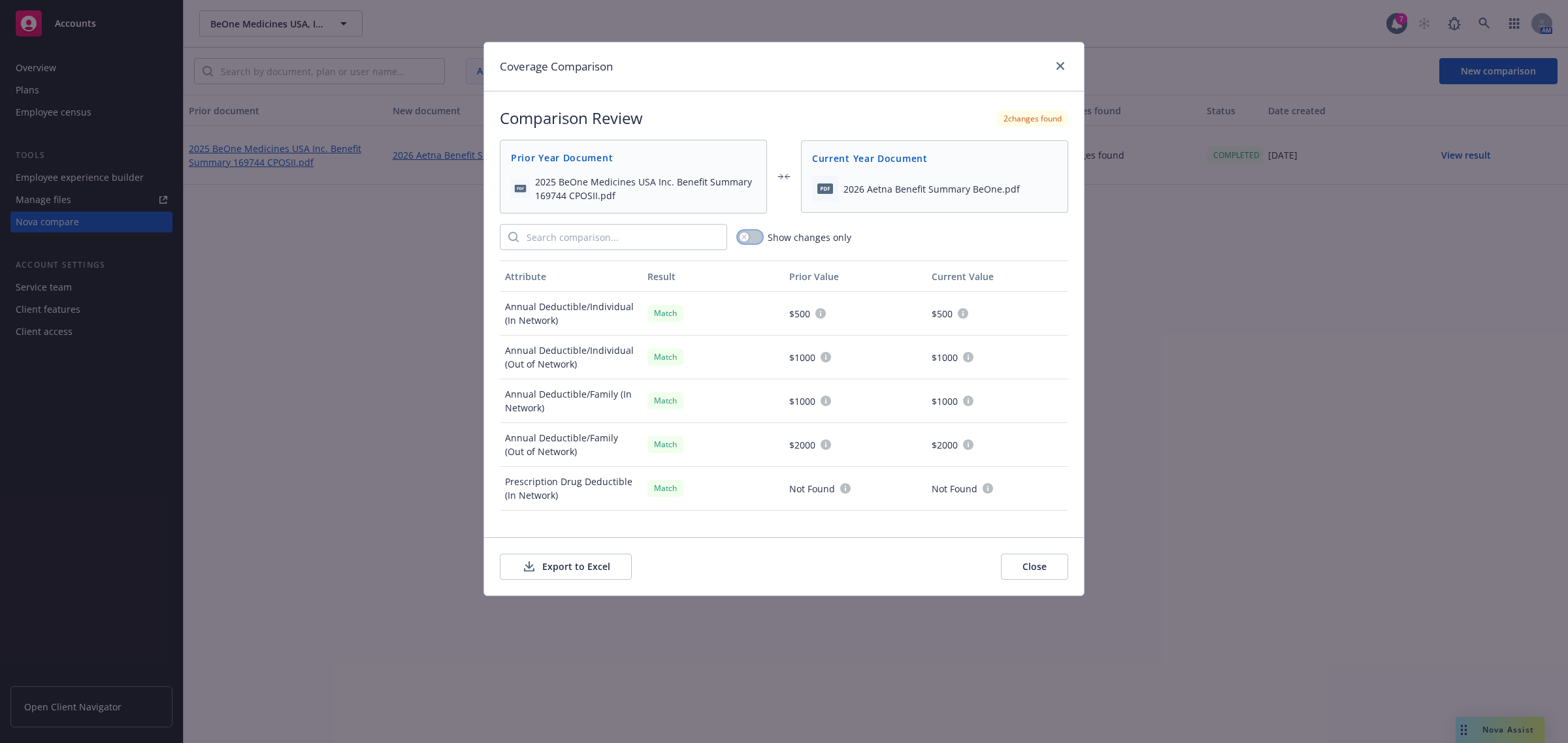
click at [749, 235] on button "button" at bounding box center [750, 237] width 25 height 13
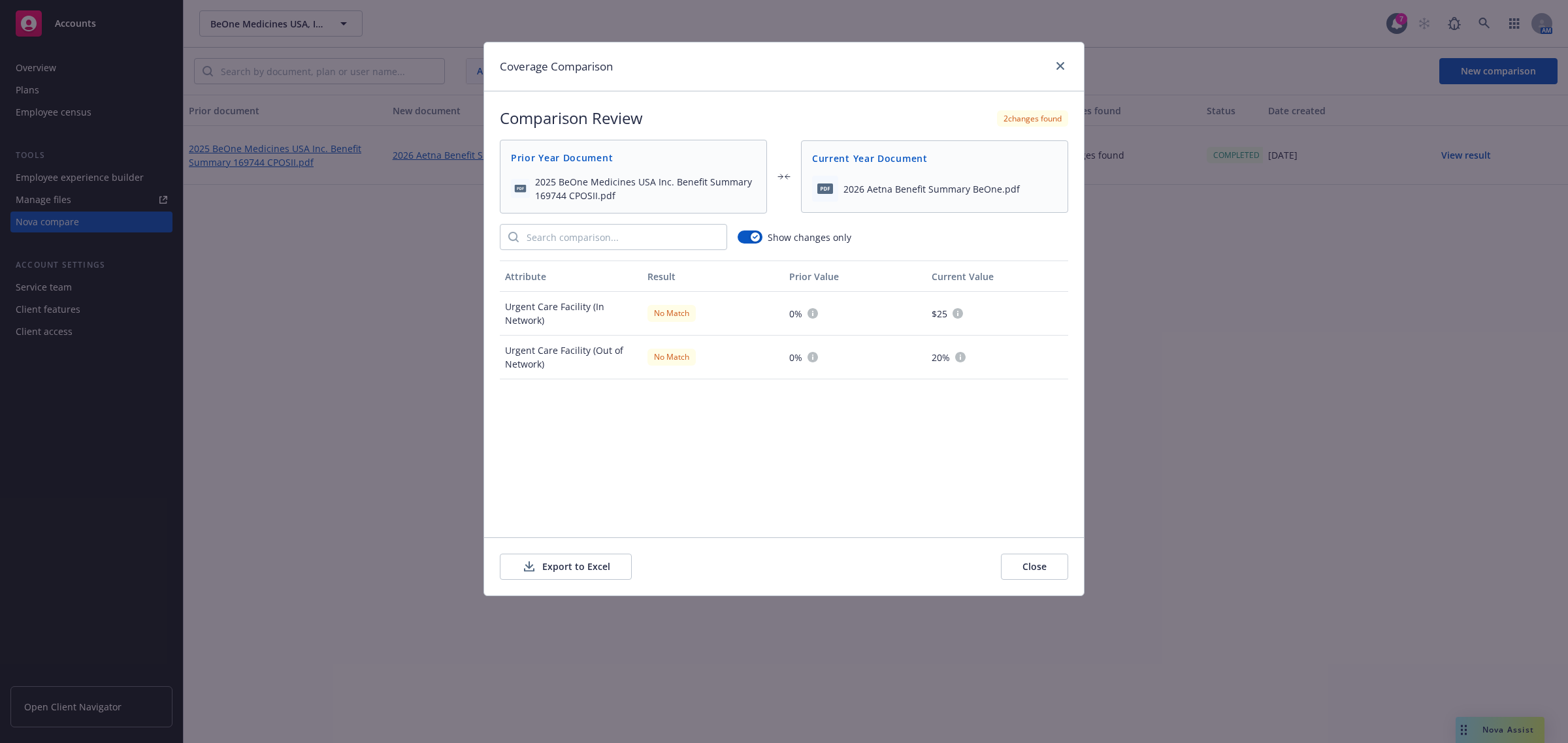
click at [1032, 579] on button "Close" at bounding box center [1034, 567] width 67 height 26
